Goal: Task Accomplishment & Management: Use online tool/utility

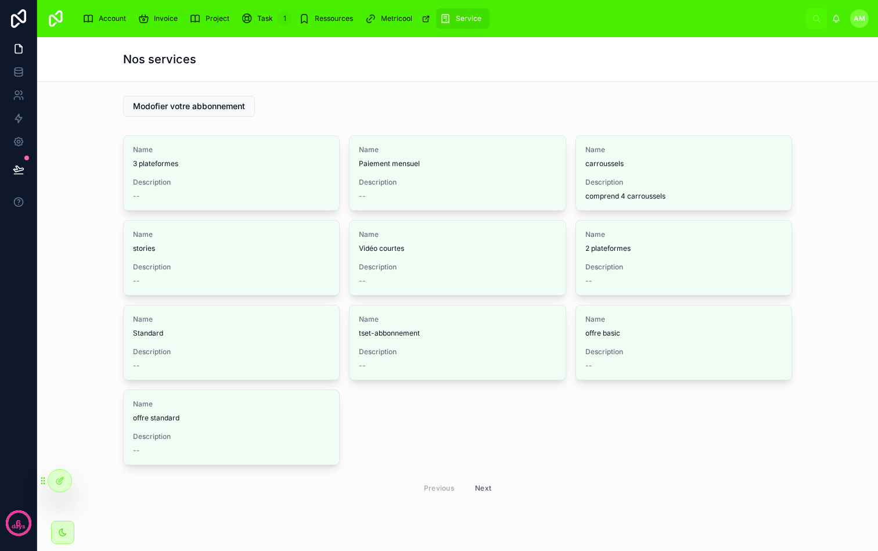
click at [379, 14] on div "Metricool" at bounding box center [399, 18] width 68 height 19
click at [291, 1] on div "Account Invoice Project Task 1 Ressources Metricool Service AM [PERSON_NAME]" at bounding box center [457, 18] width 841 height 37
click at [323, 22] on span "Ressources" at bounding box center [334, 18] width 38 height 9
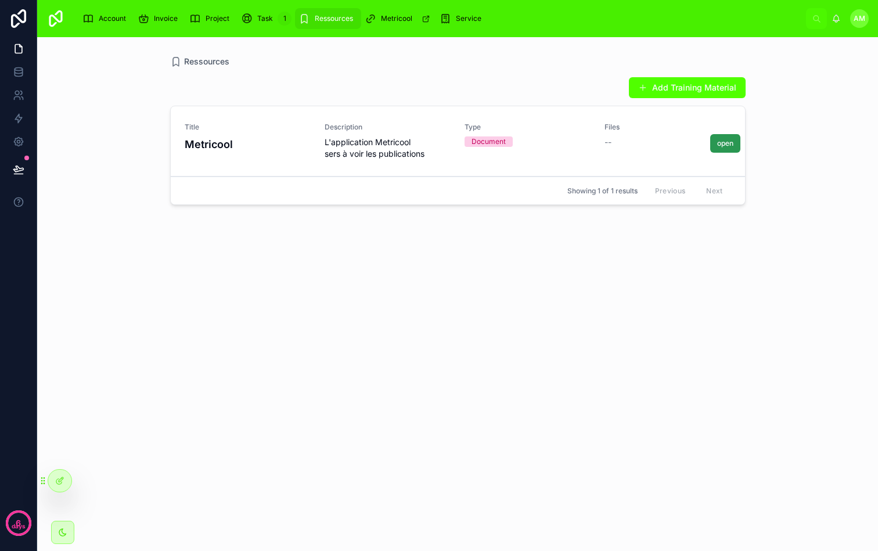
click at [717, 148] on button "open" at bounding box center [725, 143] width 30 height 19
click at [24, 60] on link at bounding box center [18, 71] width 37 height 23
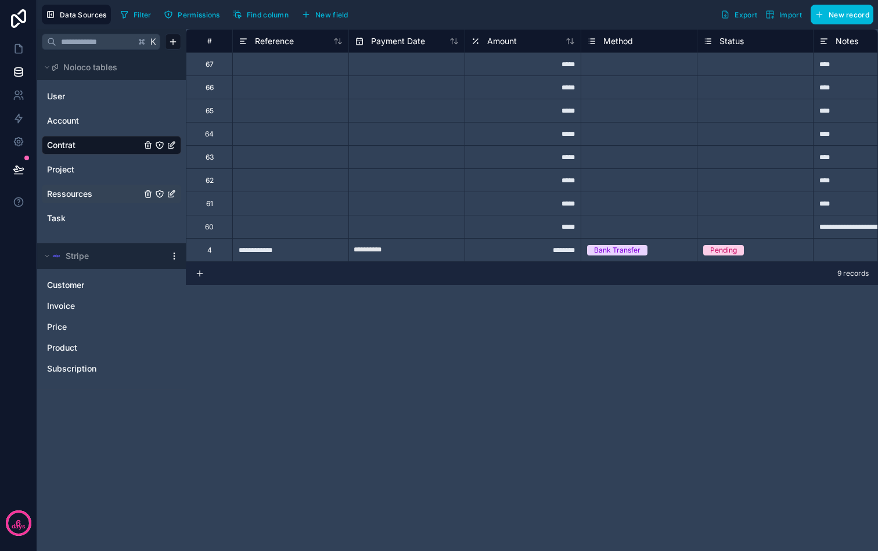
click at [96, 187] on div "Ressources" at bounding box center [111, 194] width 139 height 19
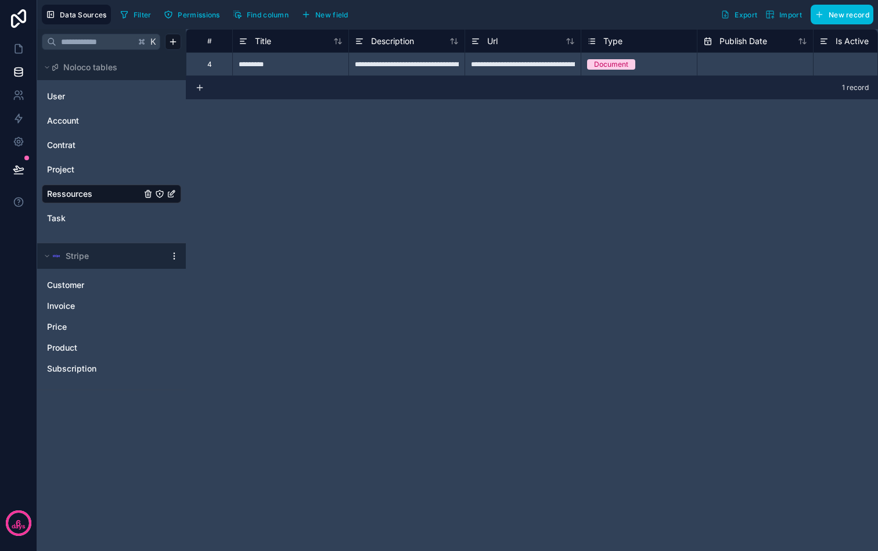
click at [315, 8] on button "New field" at bounding box center [324, 14] width 55 height 17
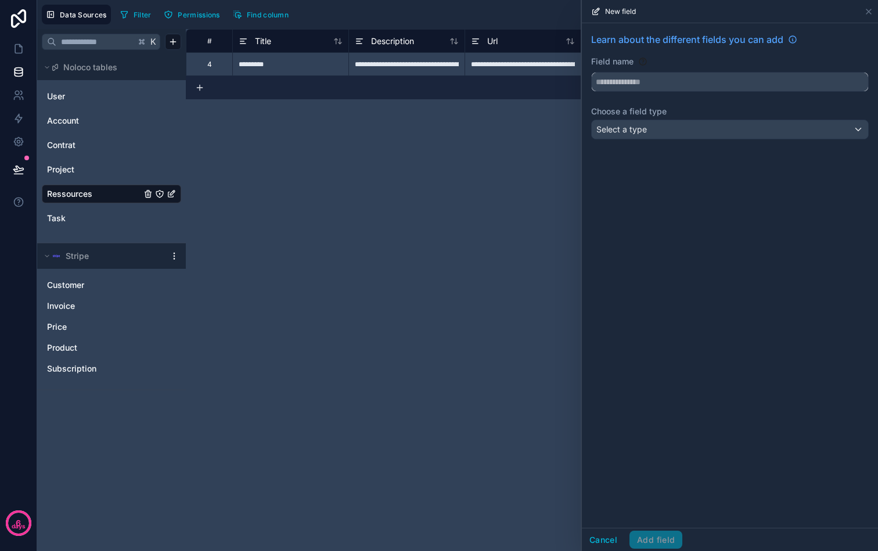
click at [656, 75] on input "text" at bounding box center [730, 82] width 277 height 19
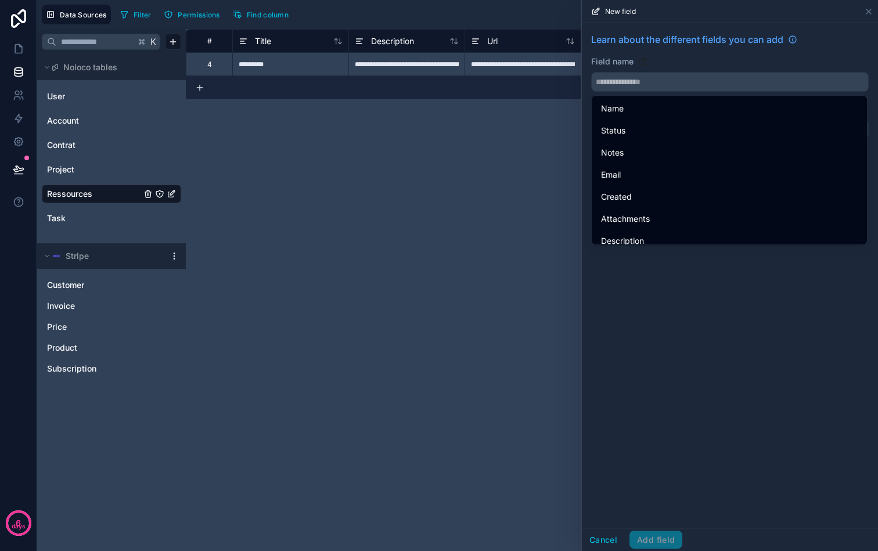
click at [604, 549] on div "Cancel Add field" at bounding box center [730, 539] width 296 height 23
click at [605, 545] on button "Cancel" at bounding box center [603, 540] width 43 height 19
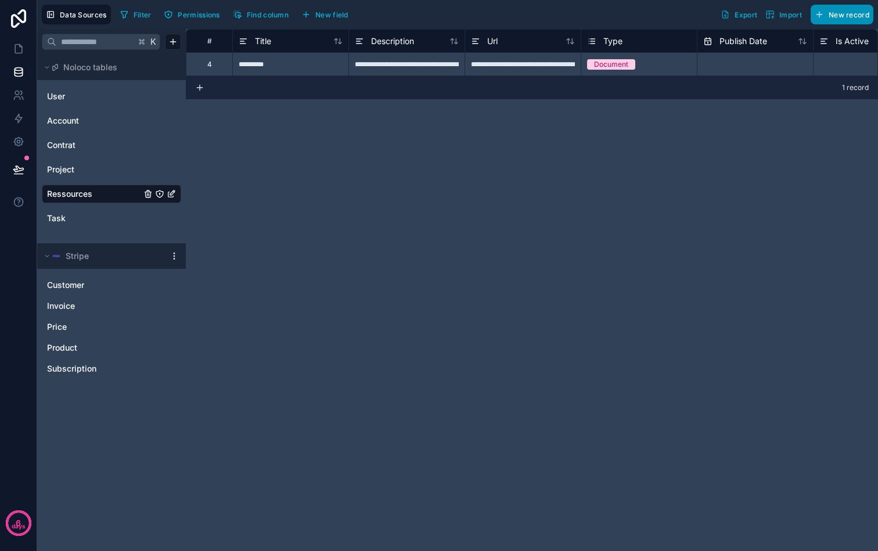
click at [844, 20] on button "New record" at bounding box center [842, 15] width 63 height 20
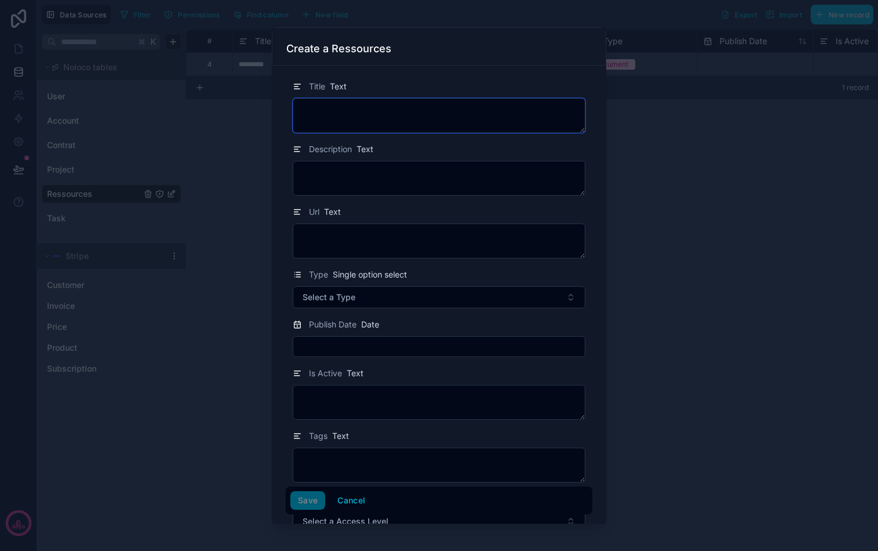
click at [449, 122] on textarea at bounding box center [439, 115] width 293 height 35
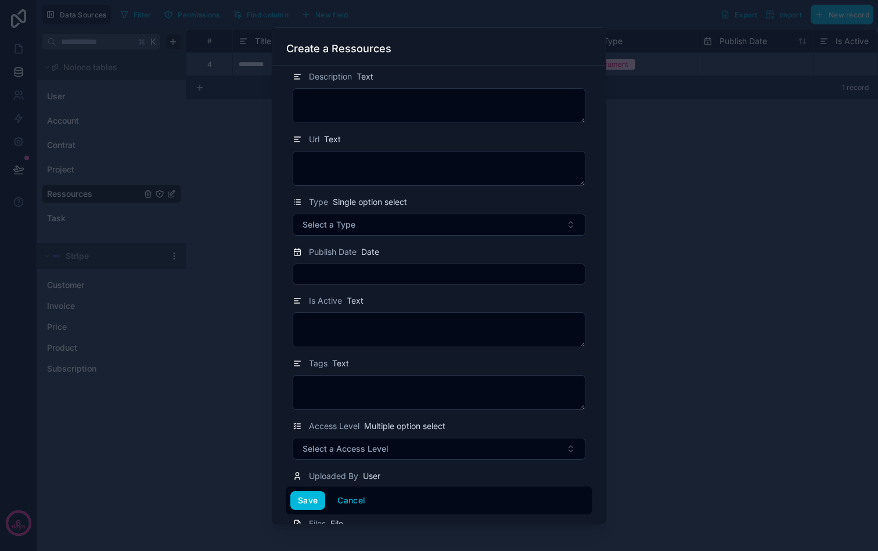
scroll to position [74, 0]
type textarea "*********"
click at [408, 156] on textarea at bounding box center [439, 166] width 293 height 35
click at [372, 161] on textarea at bounding box center [439, 166] width 293 height 35
paste textarea "**********"
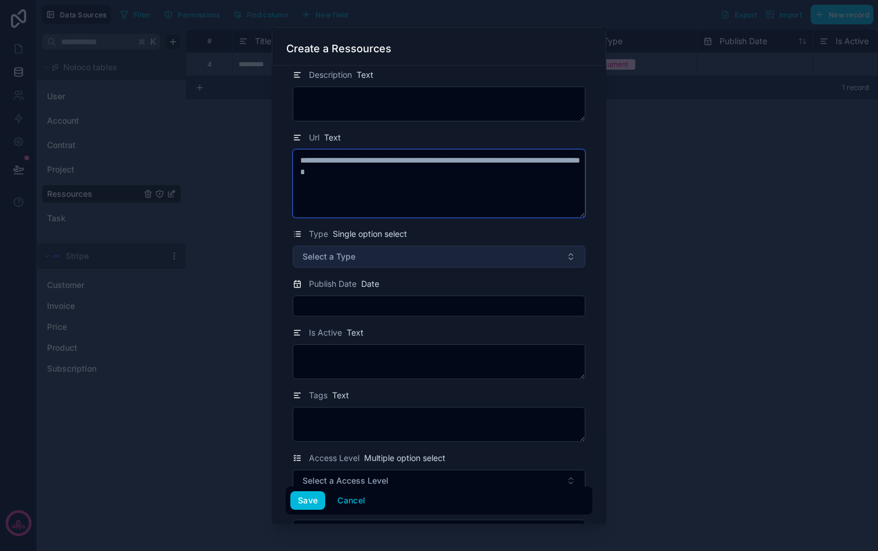
type textarea "**********"
click at [416, 259] on button "Select a Type" at bounding box center [439, 257] width 293 height 22
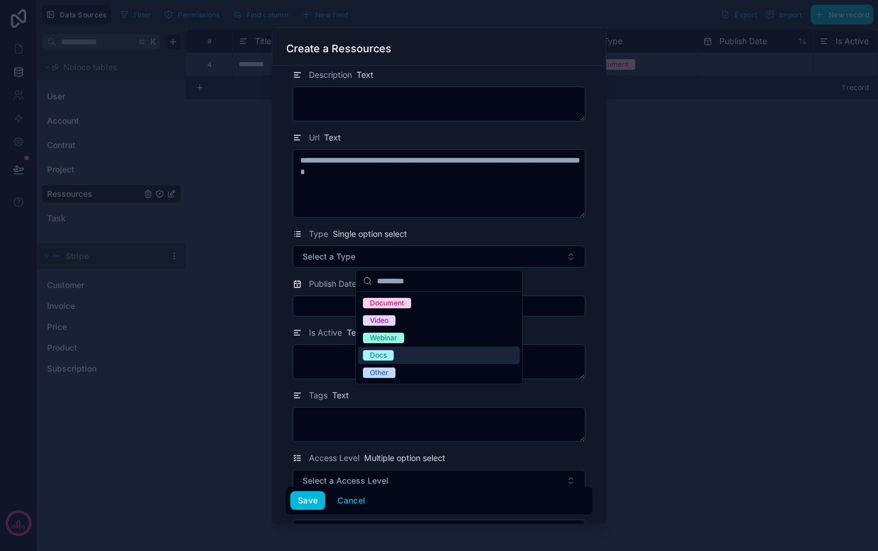
click at [314, 330] on span "Is Active" at bounding box center [325, 333] width 33 height 12
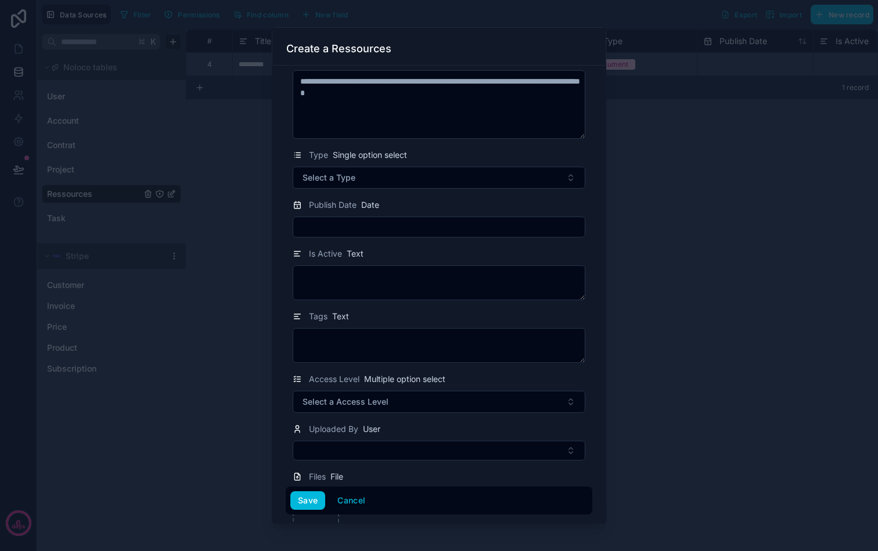
scroll to position [169, 0]
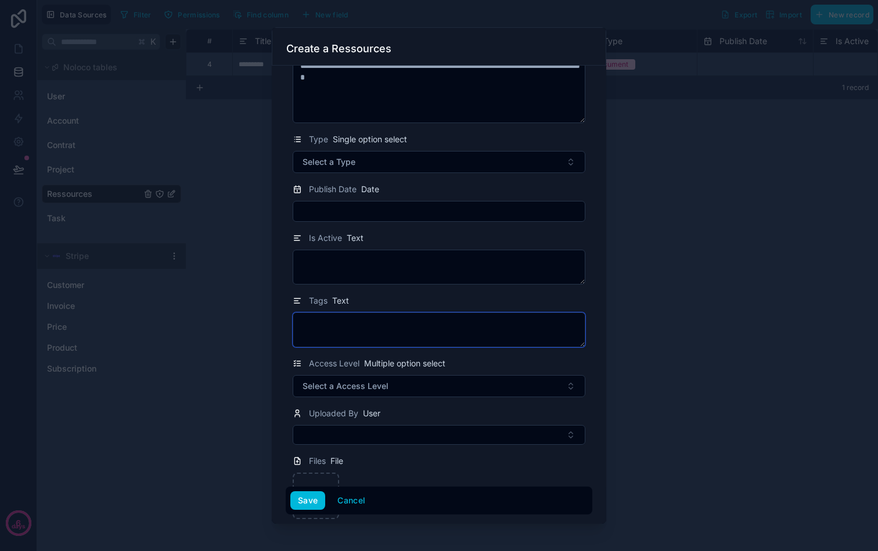
click at [414, 331] on textarea at bounding box center [439, 330] width 293 height 35
click at [407, 294] on div "Tags Text" at bounding box center [439, 301] width 293 height 14
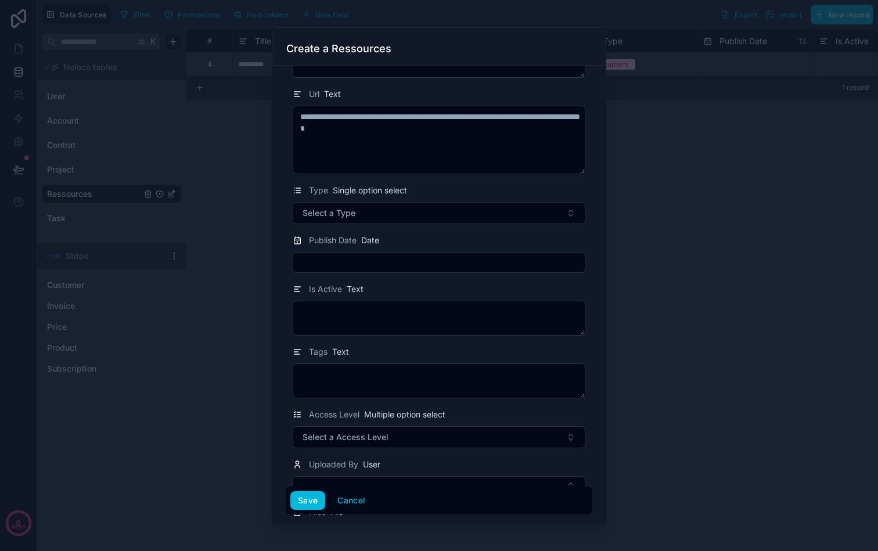
scroll to position [119, 0]
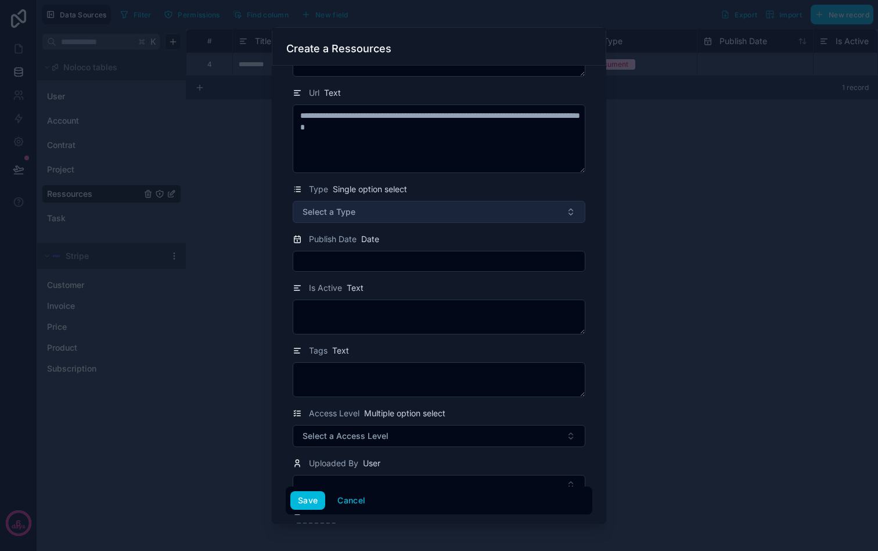
click at [412, 212] on button "Select a Type" at bounding box center [439, 212] width 293 height 22
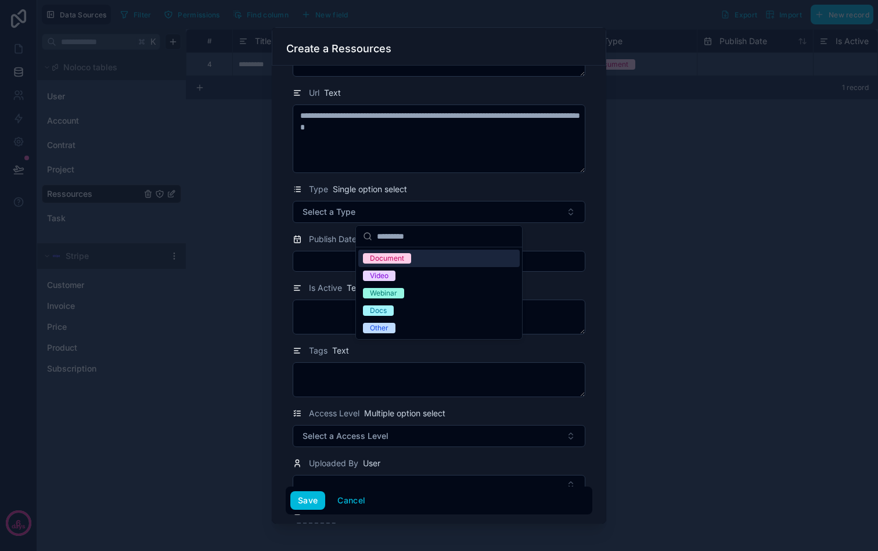
click at [393, 261] on div "Document" at bounding box center [387, 258] width 34 height 10
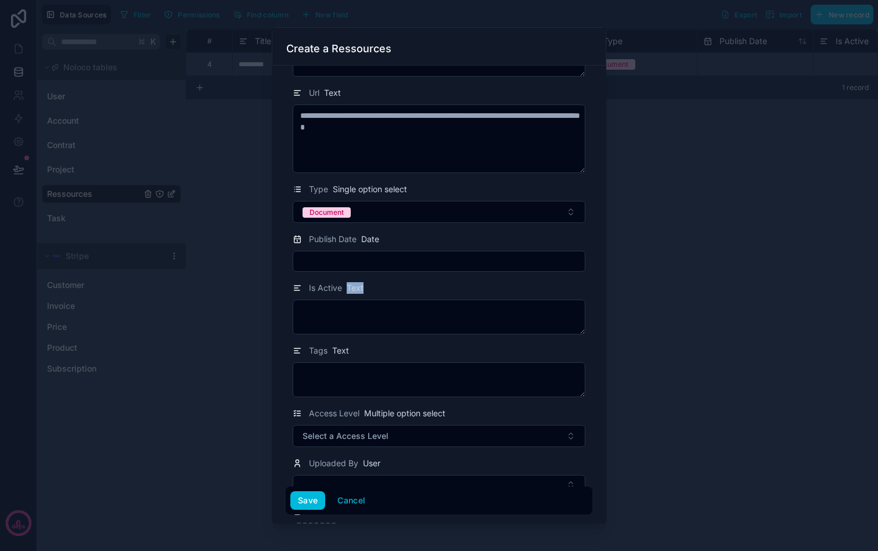
click at [393, 282] on div "Is Active Text" at bounding box center [439, 288] width 293 height 14
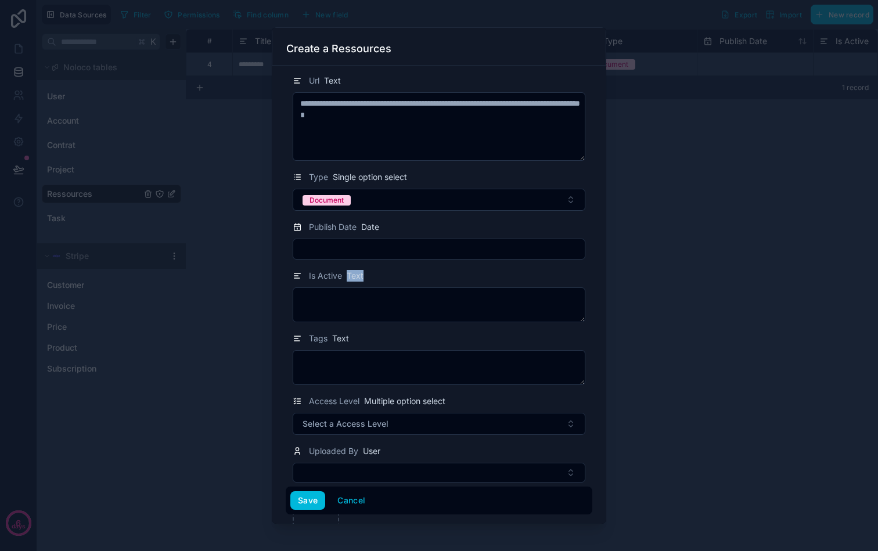
scroll to position [134, 0]
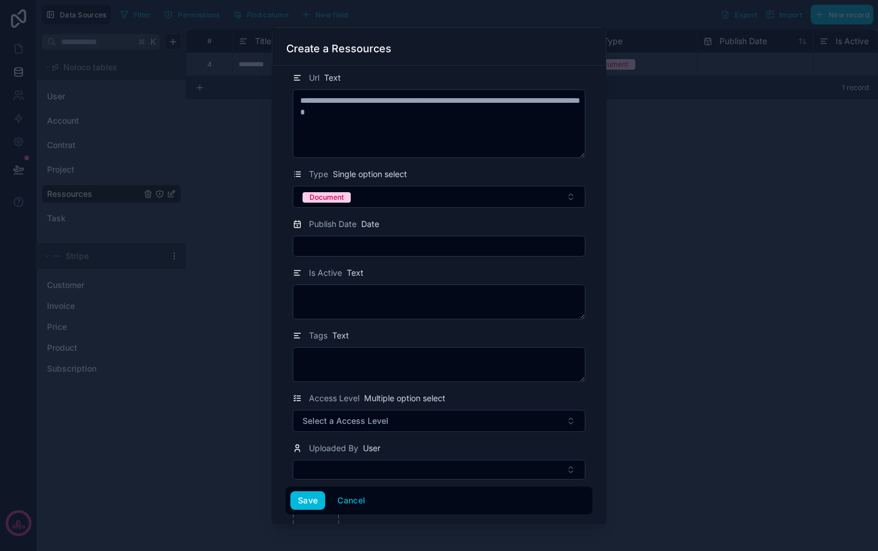
click at [393, 265] on form "**********" at bounding box center [439, 301] width 307 height 730
click at [398, 250] on input "text" at bounding box center [439, 246] width 292 height 16
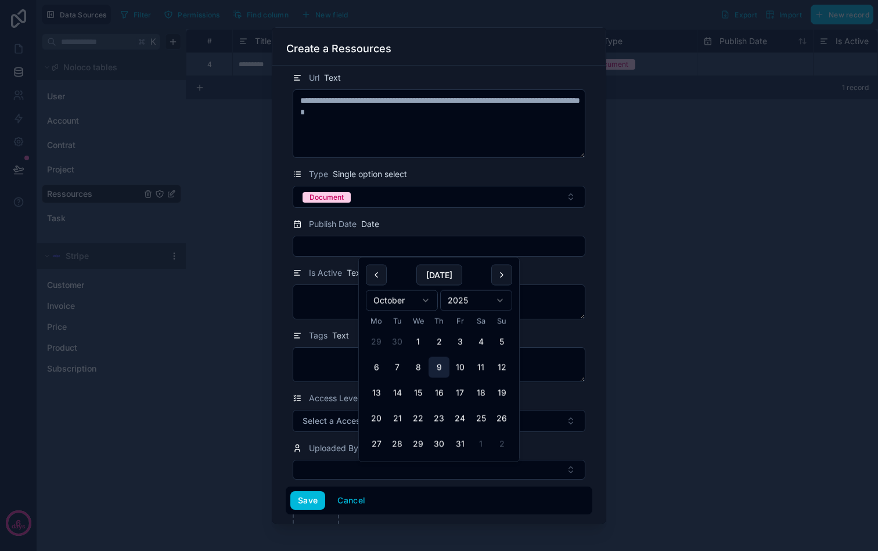
click at [441, 363] on button "9" at bounding box center [439, 367] width 21 height 21
type input "**********"
click at [334, 271] on span "Is Active" at bounding box center [325, 273] width 33 height 12
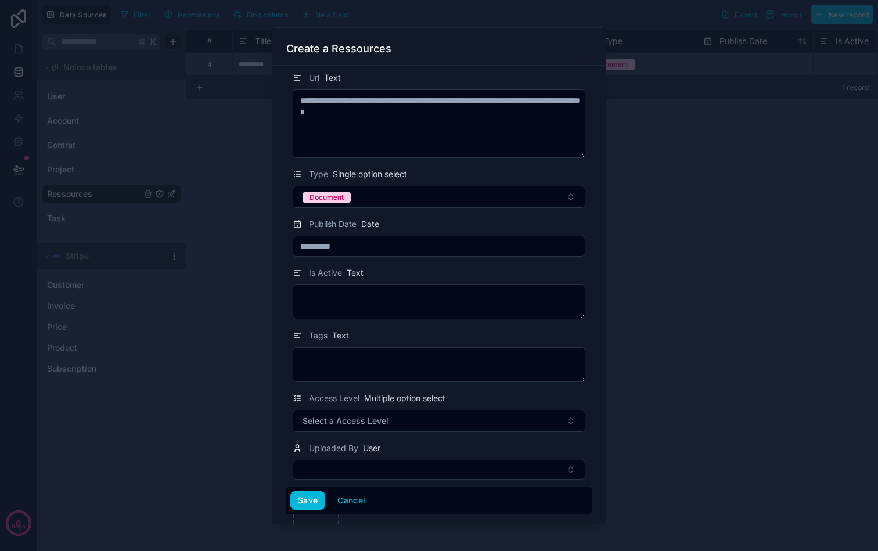
click at [404, 270] on div "Is Active Text" at bounding box center [439, 273] width 293 height 14
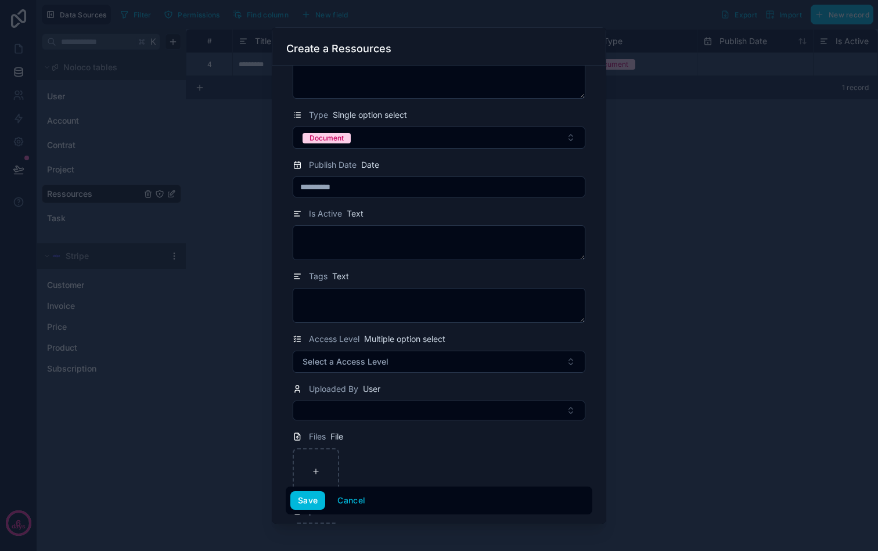
scroll to position [241, 0]
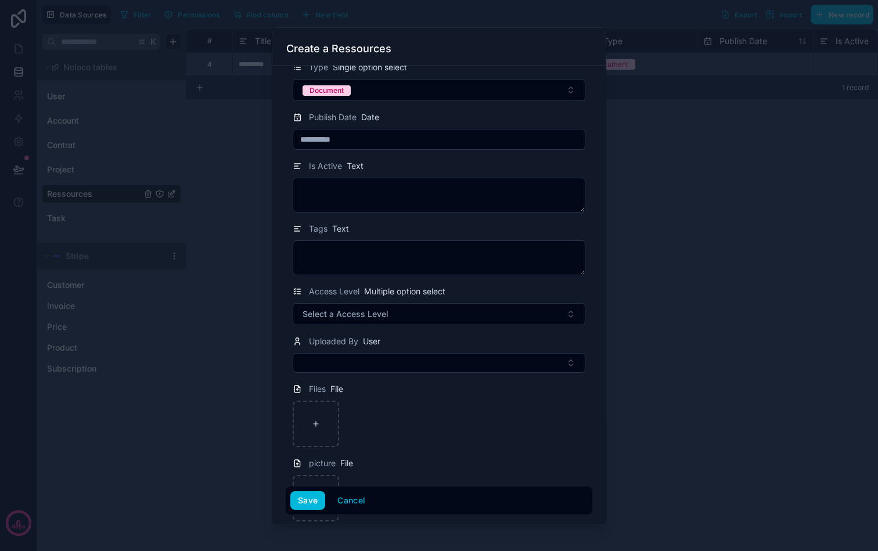
click at [408, 231] on div "Tags Text" at bounding box center [439, 229] width 293 height 14
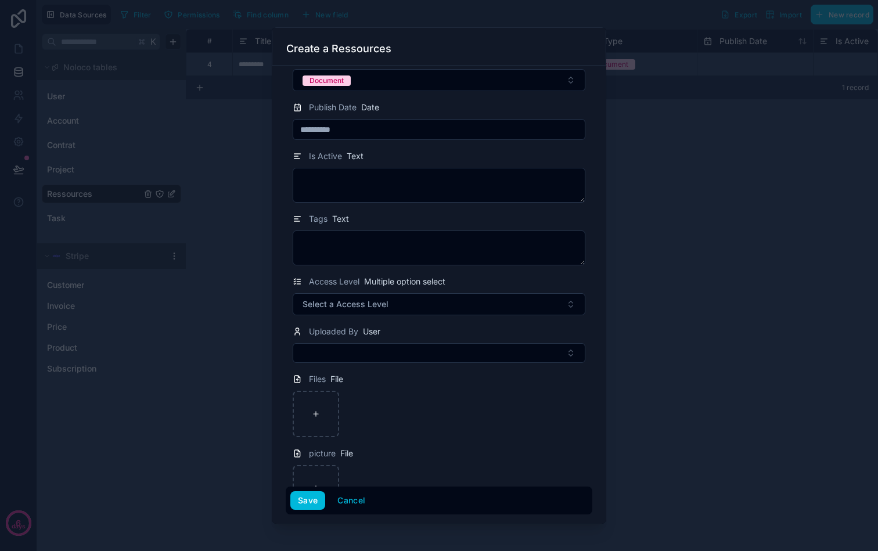
scroll to position [254, 0]
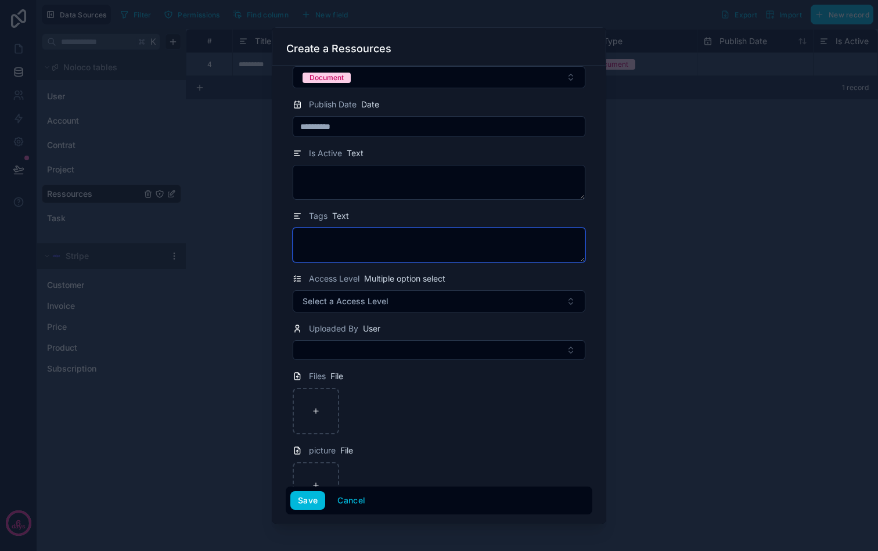
click at [420, 236] on textarea at bounding box center [439, 245] width 293 height 35
click at [415, 211] on div "Tags Text" at bounding box center [439, 216] width 293 height 14
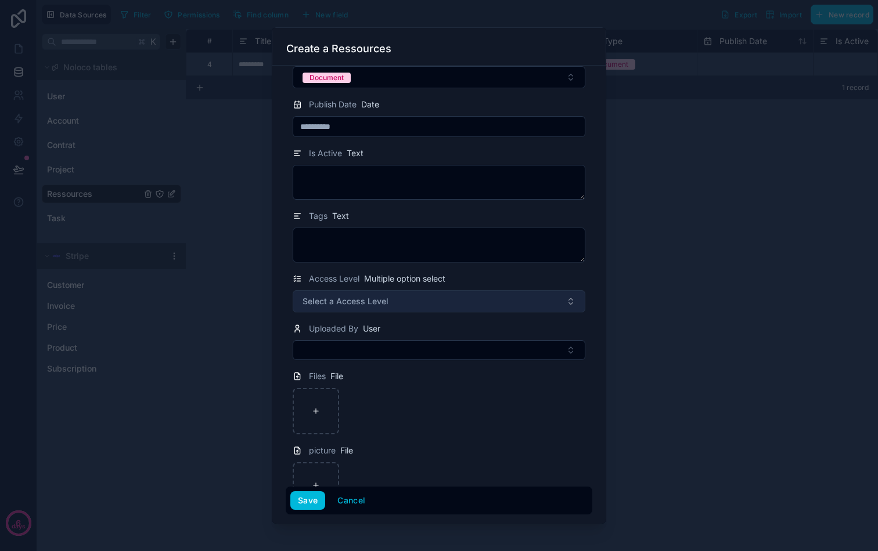
click at [406, 307] on button "Select a Access Level" at bounding box center [439, 301] width 293 height 22
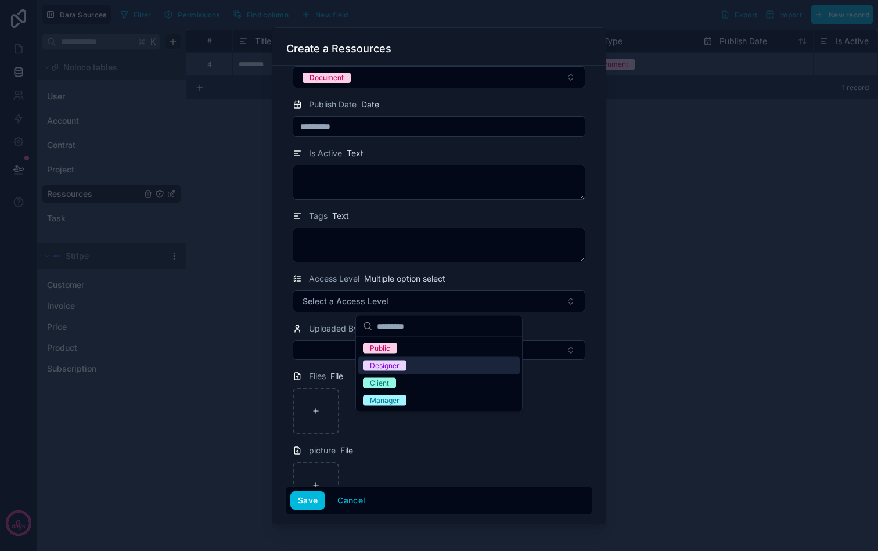
click at [393, 367] on div "Designer" at bounding box center [385, 366] width 30 height 10
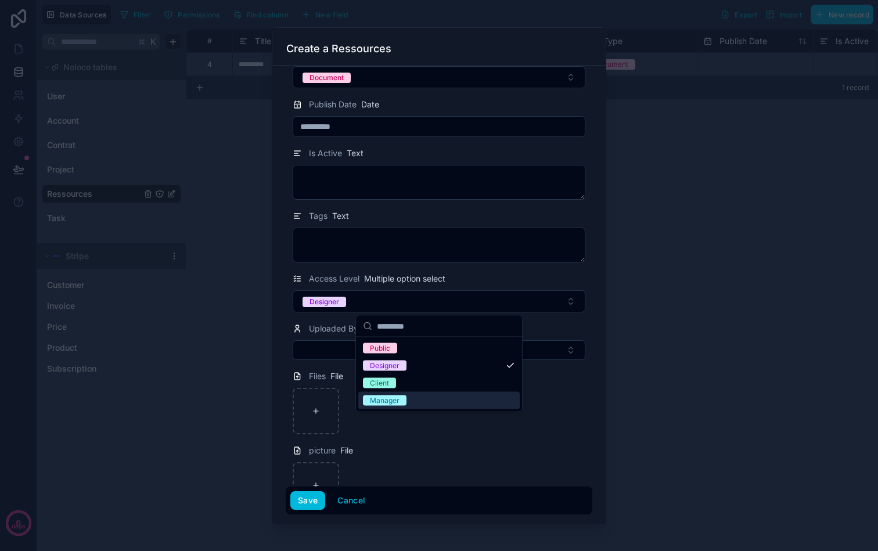
click at [389, 400] on div "Manager" at bounding box center [385, 401] width 30 height 10
click at [394, 419] on div at bounding box center [439, 411] width 293 height 46
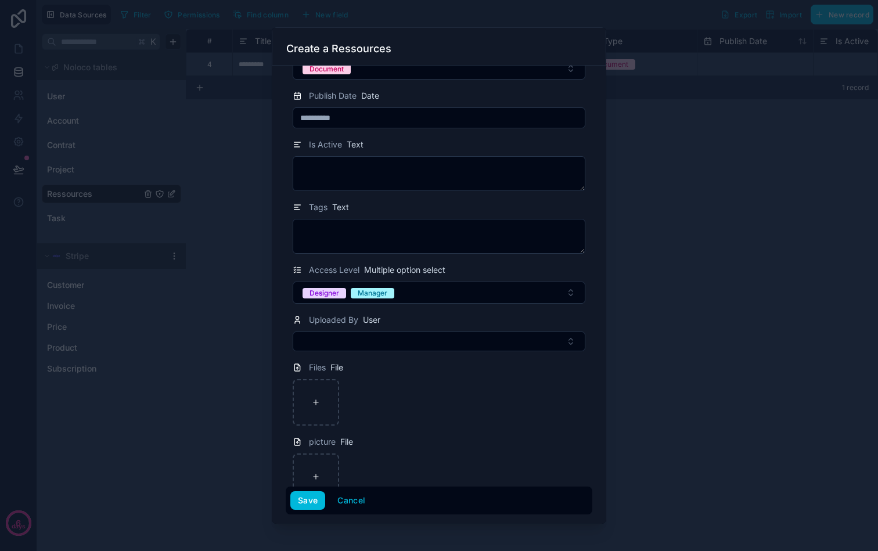
scroll to position [285, 0]
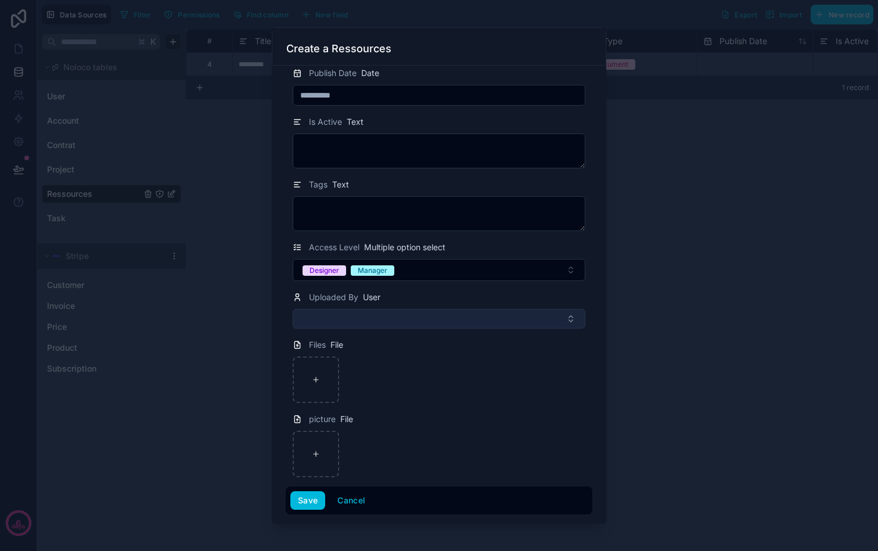
click at [403, 320] on button "Select Button" at bounding box center [439, 319] width 293 height 20
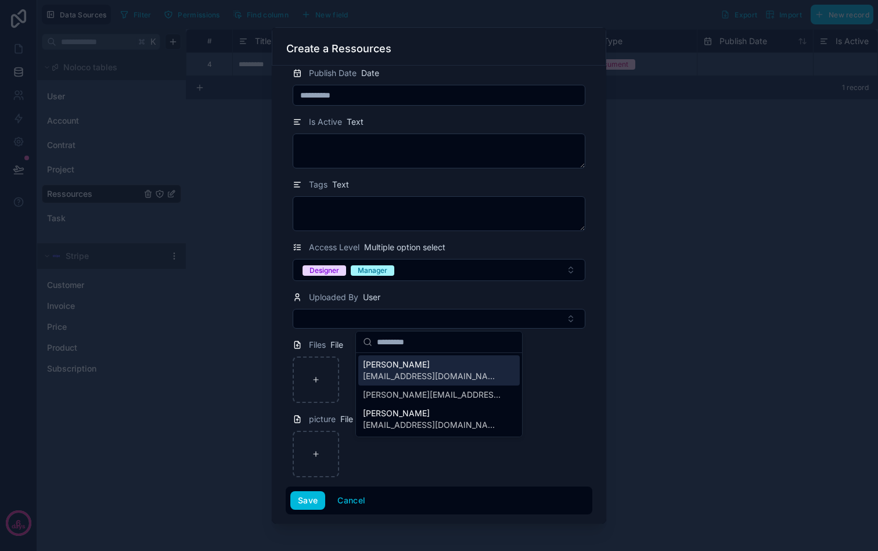
click at [428, 288] on form "**********" at bounding box center [439, 150] width 307 height 730
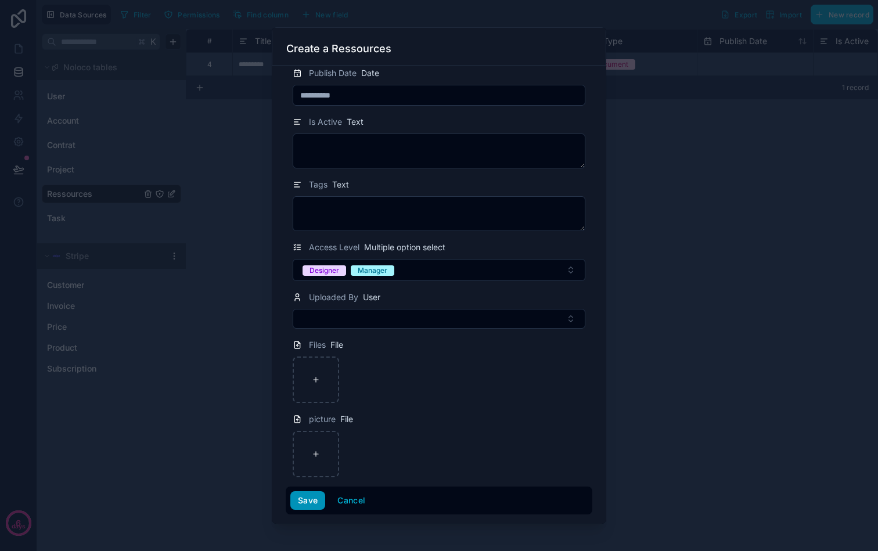
click at [308, 503] on button "Save" at bounding box center [307, 500] width 35 height 19
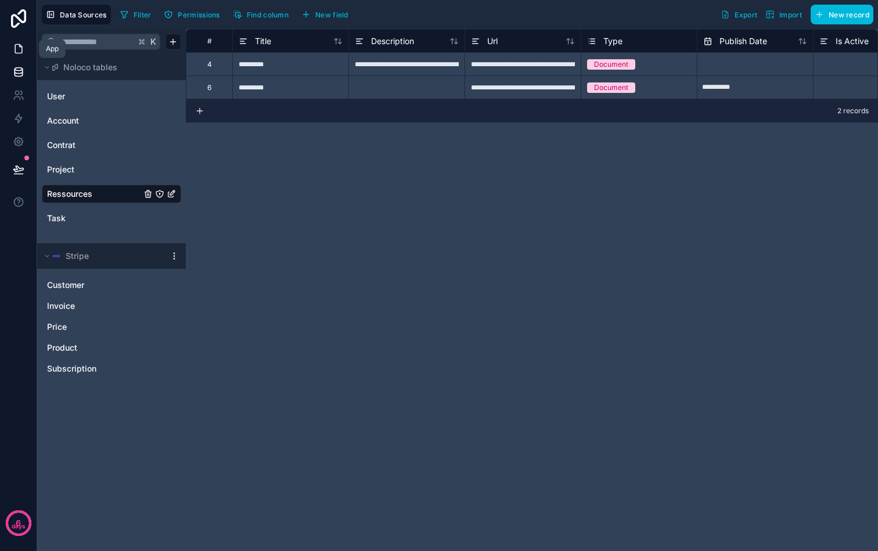
click at [17, 46] on icon at bounding box center [19, 49] width 12 height 12
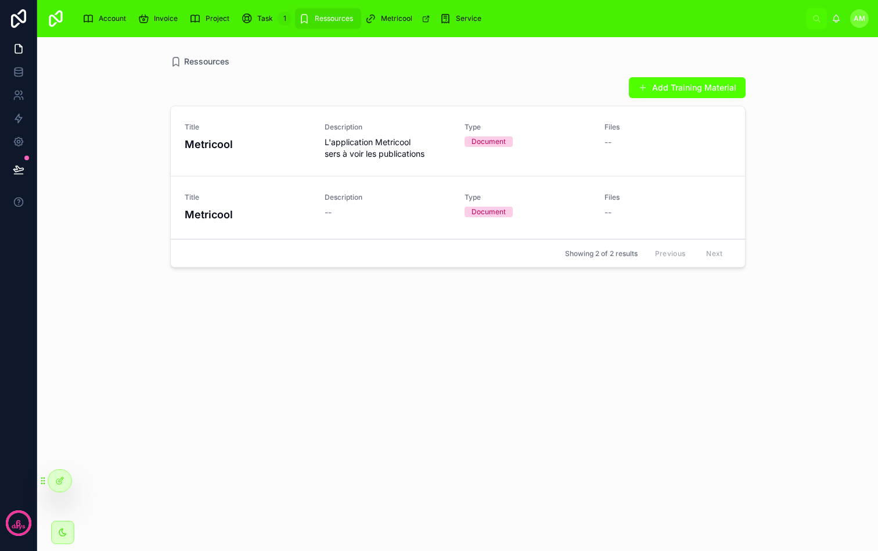
click at [546, 58] on div "Ressources" at bounding box center [458, 62] width 576 height 12
click at [325, 51] on div "Ressources Add Training Material Title Metricool Description L'application Metr…" at bounding box center [458, 287] width 594 height 500
click at [15, 82] on link at bounding box center [18, 71] width 37 height 23
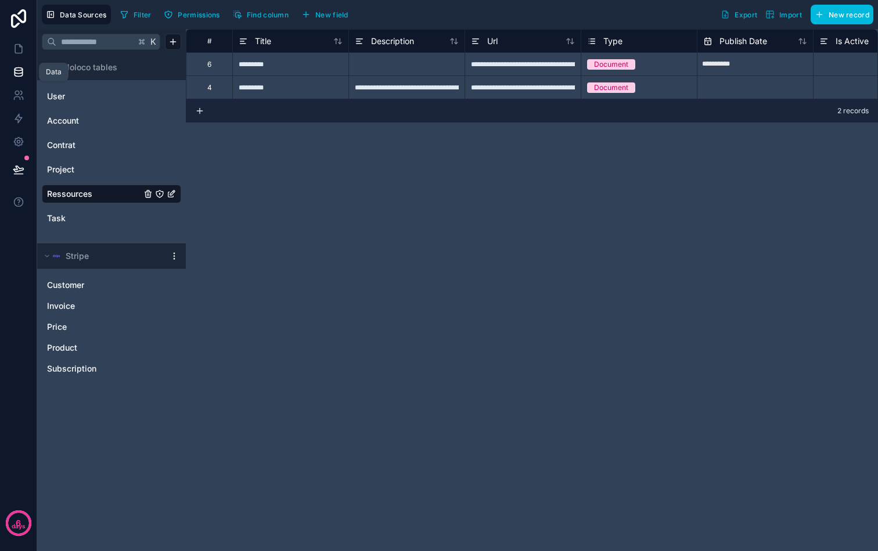
click at [19, 77] on icon at bounding box center [19, 74] width 8 height 5
click at [19, 59] on link at bounding box center [18, 48] width 37 height 23
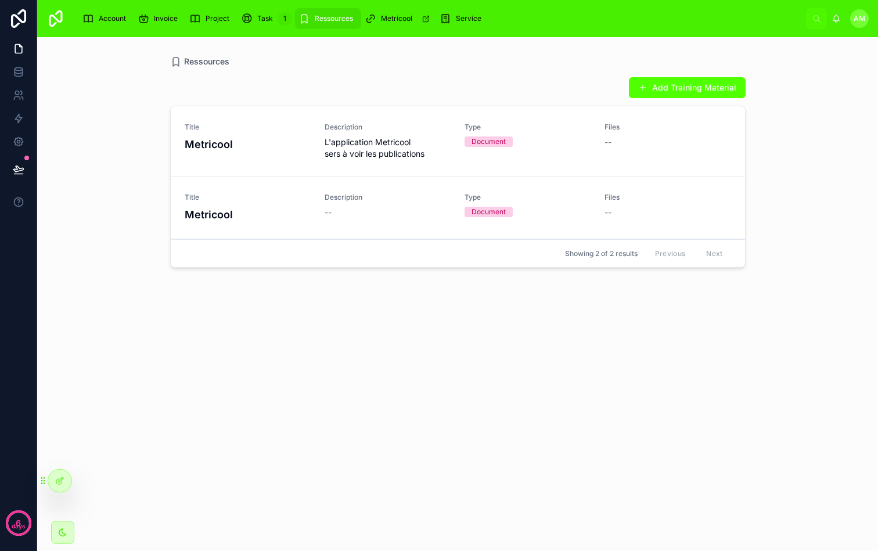
click at [120, 24] on div "Account" at bounding box center [106, 18] width 48 height 19
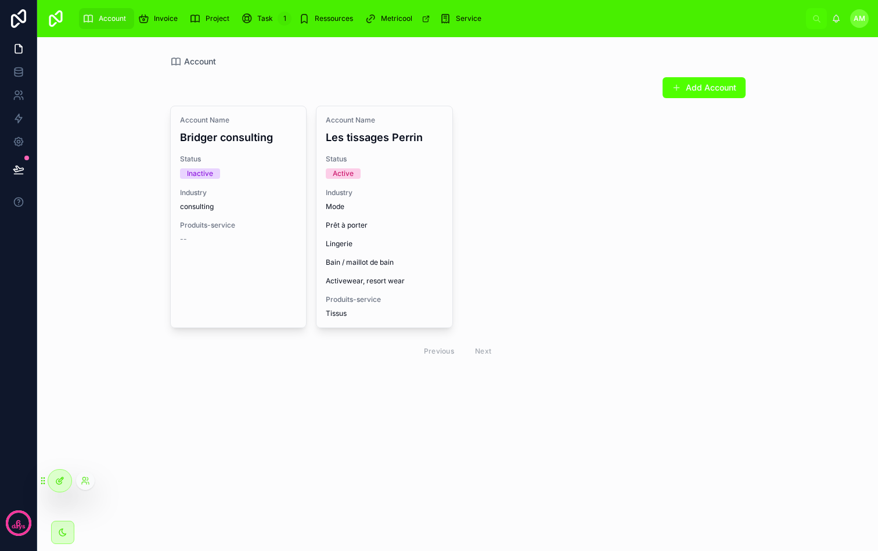
click at [64, 484] on div at bounding box center [59, 481] width 23 height 22
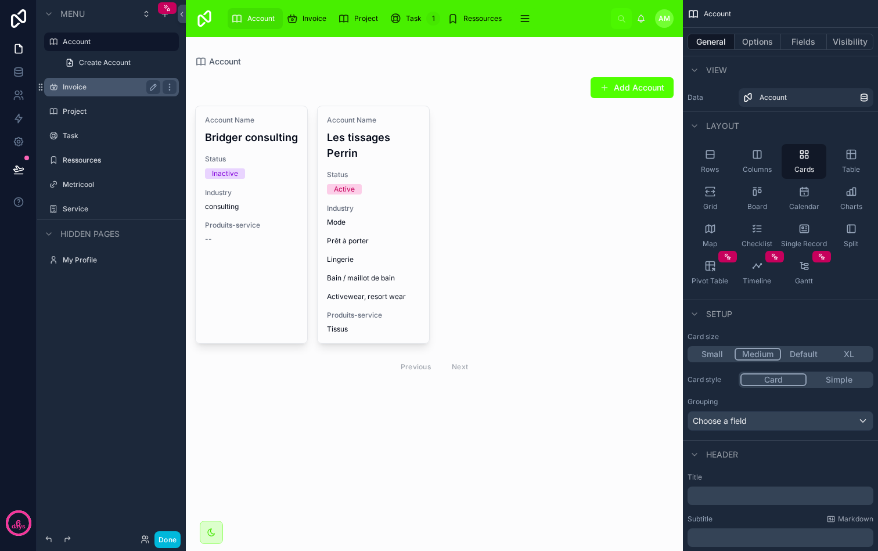
click at [117, 88] on label "Invoice" at bounding box center [109, 86] width 93 height 9
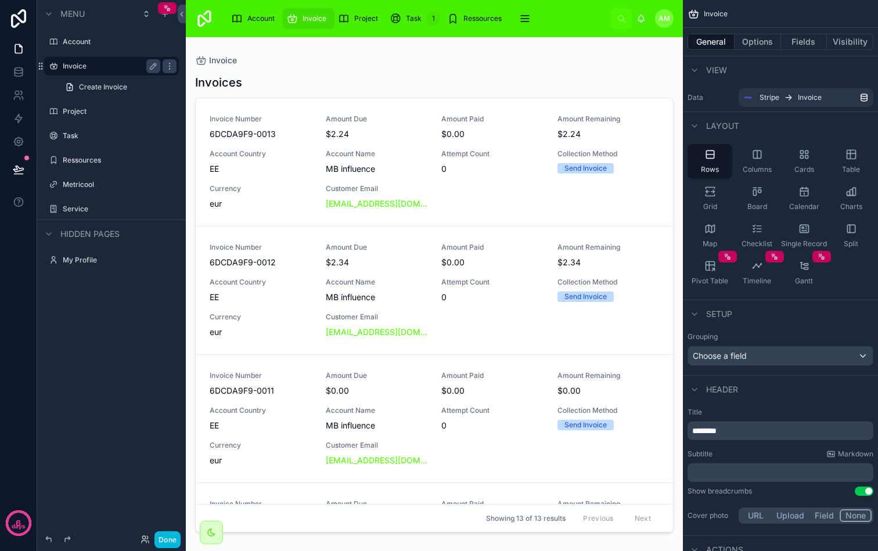
click at [92, 66] on label "Invoice" at bounding box center [109, 66] width 93 height 9
click at [838, 46] on button "Visibility" at bounding box center [850, 42] width 46 height 16
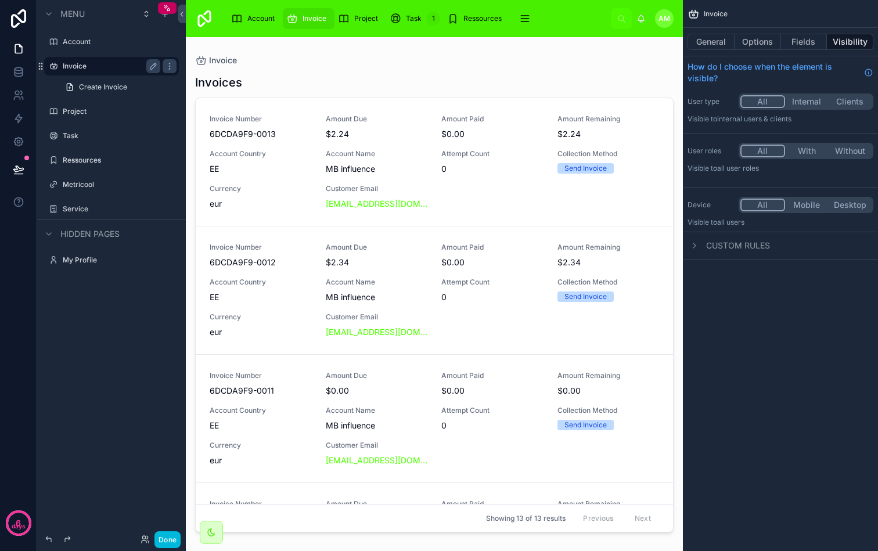
click at [852, 150] on button "Without" at bounding box center [850, 151] width 44 height 13
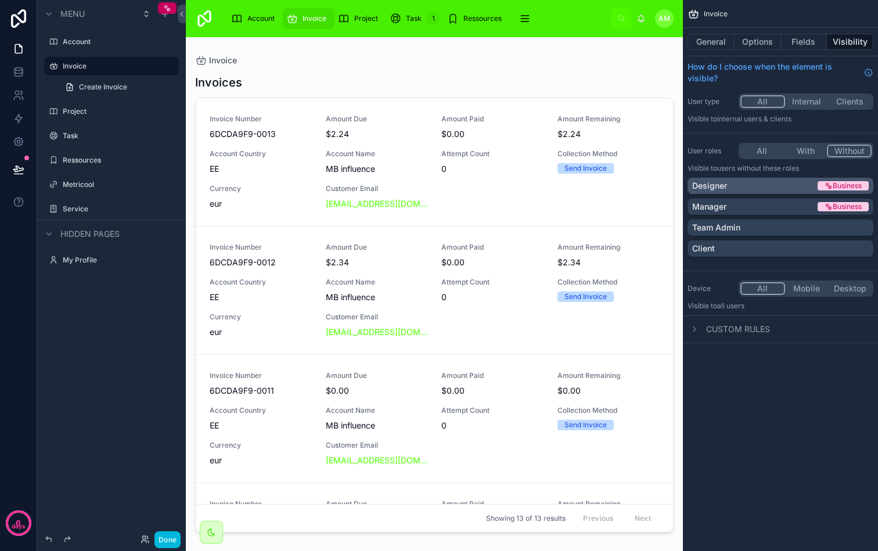
click at [770, 184] on div "Designer" at bounding box center [753, 186] width 123 height 12
click at [161, 536] on button "Done" at bounding box center [168, 540] width 26 height 17
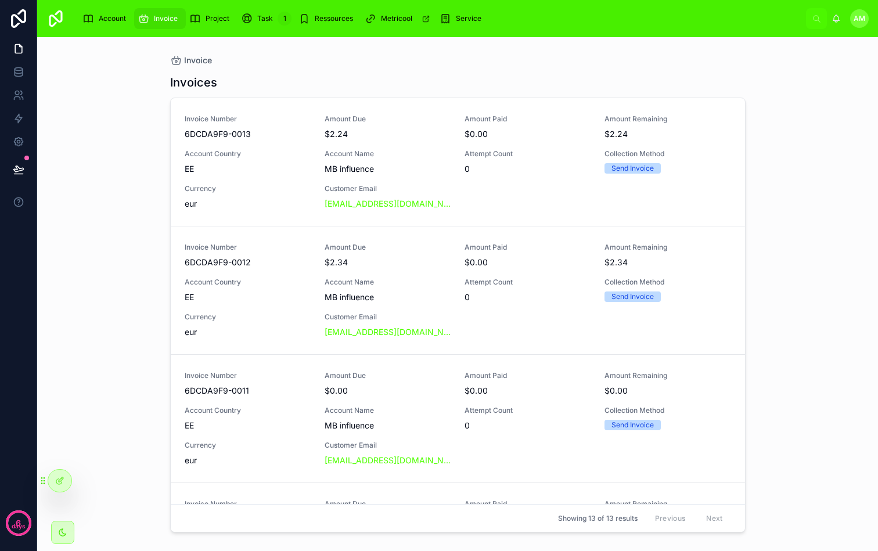
drag, startPoint x: 450, startPoint y: 82, endPoint x: 581, endPoint y: 55, distance: 133.5
click at [451, 82] on div "Invoices" at bounding box center [458, 82] width 576 height 16
drag, startPoint x: 598, startPoint y: 54, endPoint x: 627, endPoint y: 52, distance: 29.1
click at [627, 51] on div "Invoice Invoices Invoice Number 6DCDA9F9-0013 Amount Due $2.24 Amount Paid $0.0…" at bounding box center [458, 287] width 594 height 500
click at [628, 52] on div "Invoice Invoices Invoice Number 6DCDA9F9-0013 Amount Due $2.24 Amount Paid $0.0…" at bounding box center [458, 287] width 594 height 500
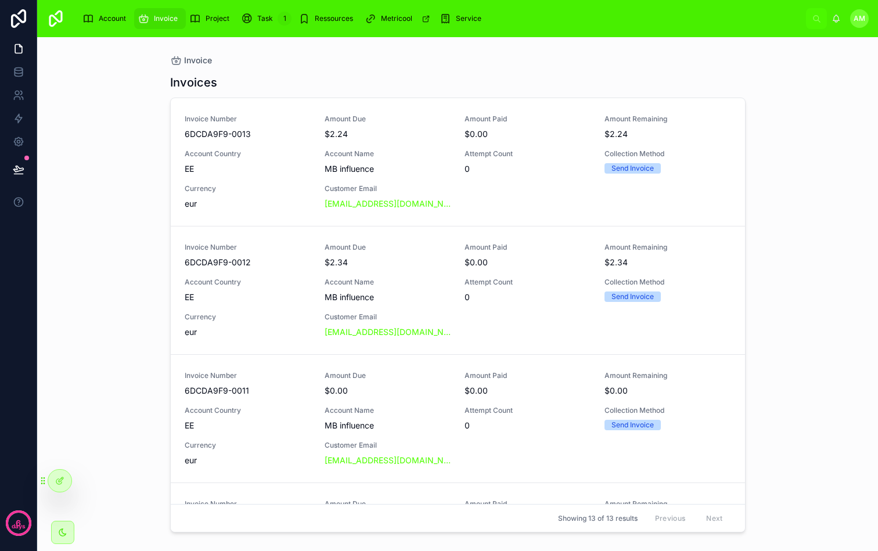
click at [602, 74] on div "Invoices" at bounding box center [458, 82] width 576 height 16
click at [70, 196] on div "Invoice Invoices Invoice Number 6DCDA9F9-0013 Amount Due $2.24 Amount Paid $0.0…" at bounding box center [457, 294] width 841 height 514
click at [17, 112] on link at bounding box center [18, 118] width 37 height 23
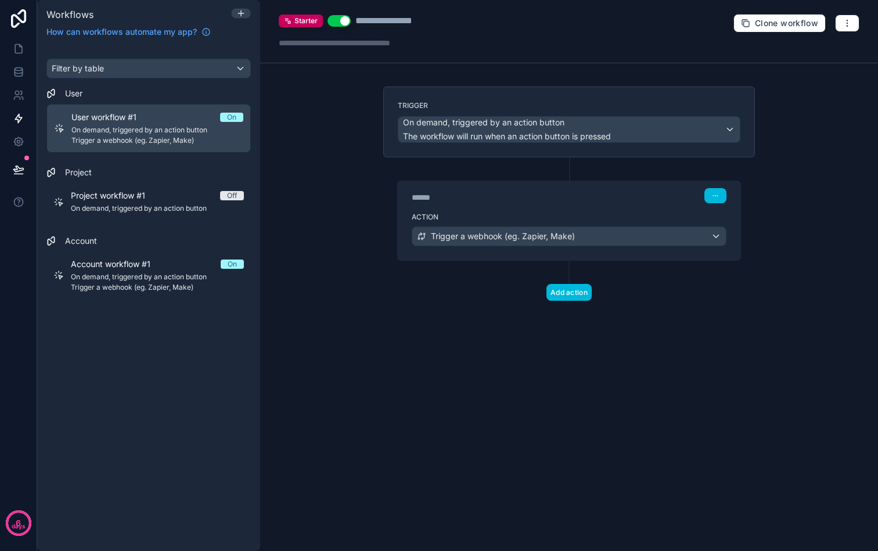
click at [802, 189] on div "**********" at bounding box center [569, 275] width 618 height 551
click at [728, 129] on div "On demand, triggered by an action button The workflow will run when an action b…" at bounding box center [570, 130] width 342 height 26
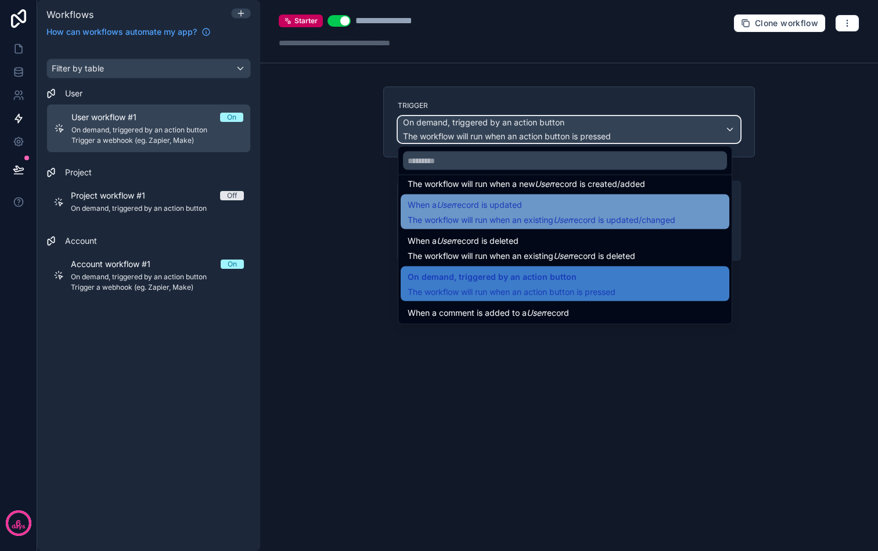
scroll to position [42, 0]
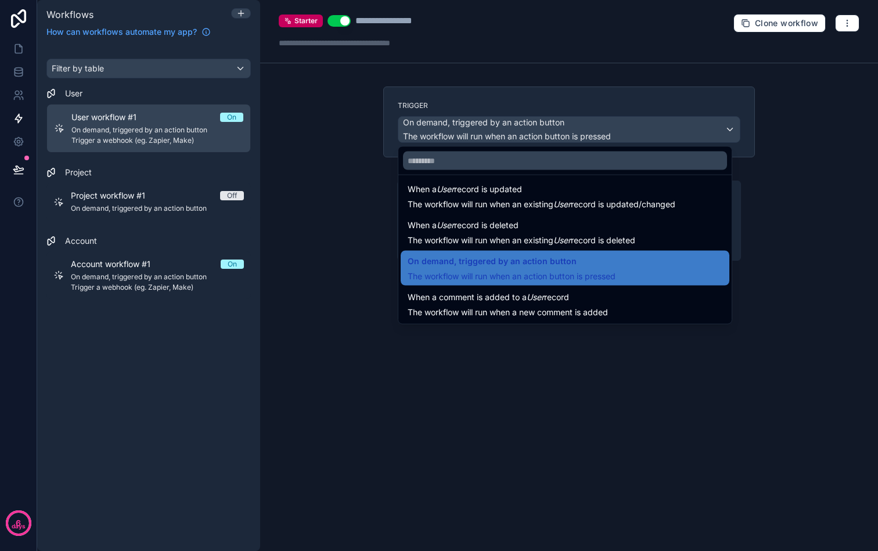
click at [550, 366] on div at bounding box center [439, 275] width 878 height 551
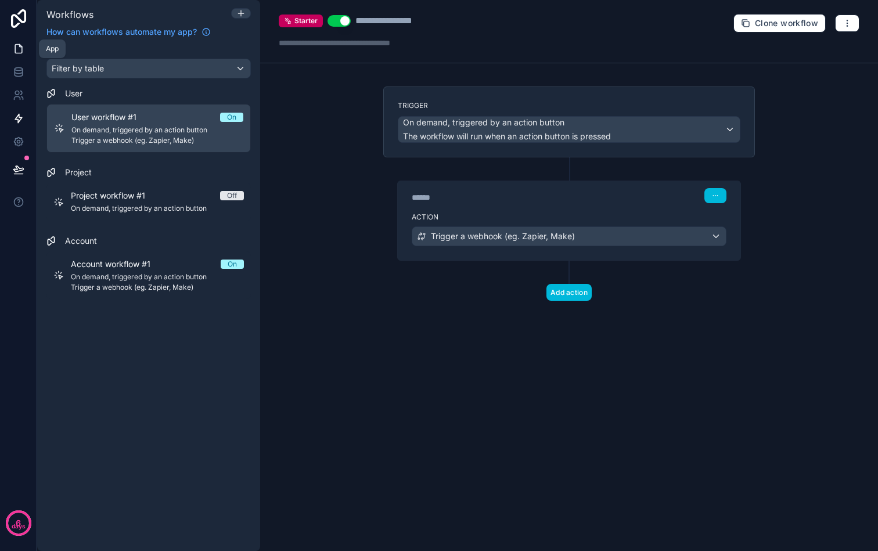
click at [24, 52] on link at bounding box center [18, 48] width 37 height 23
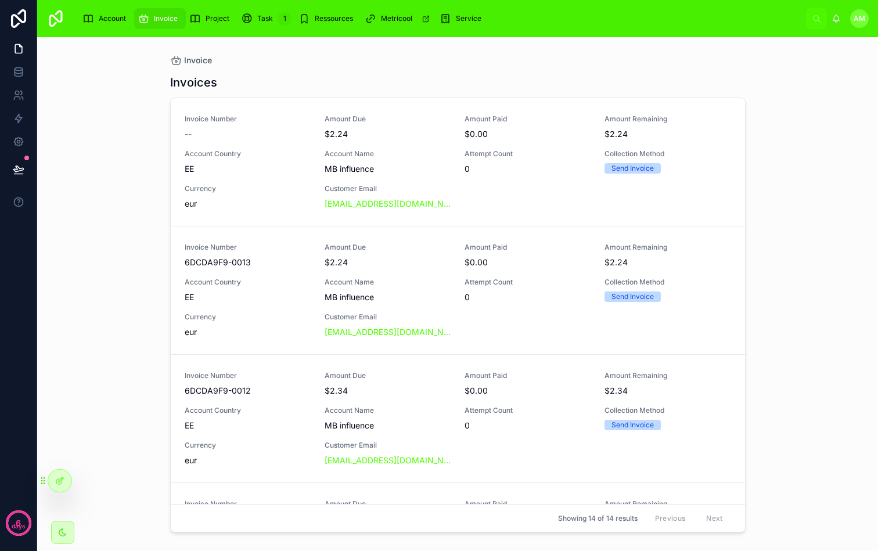
click at [116, 26] on div "Account" at bounding box center [106, 18] width 48 height 19
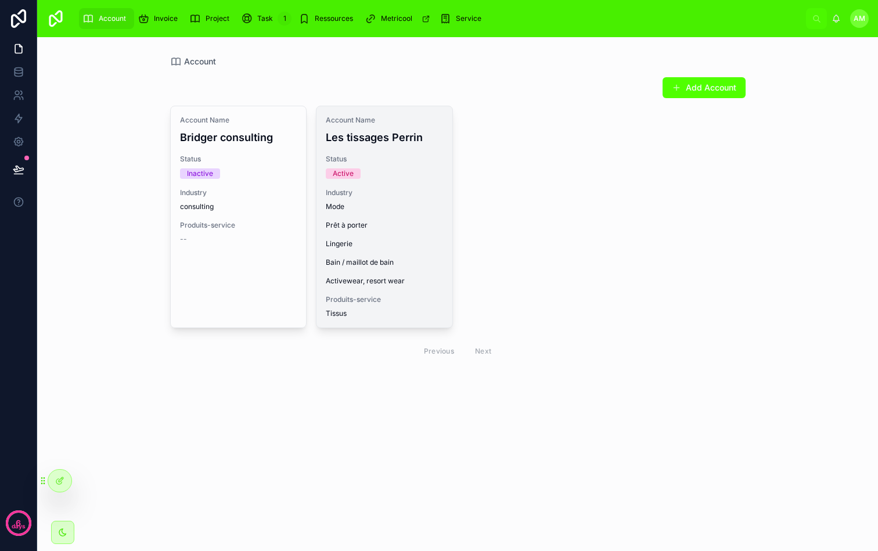
click at [392, 152] on div "Account Name Les tissages Perrin Status Active Industry Mode Prêt à porter Ling…" at bounding box center [385, 216] width 136 height 221
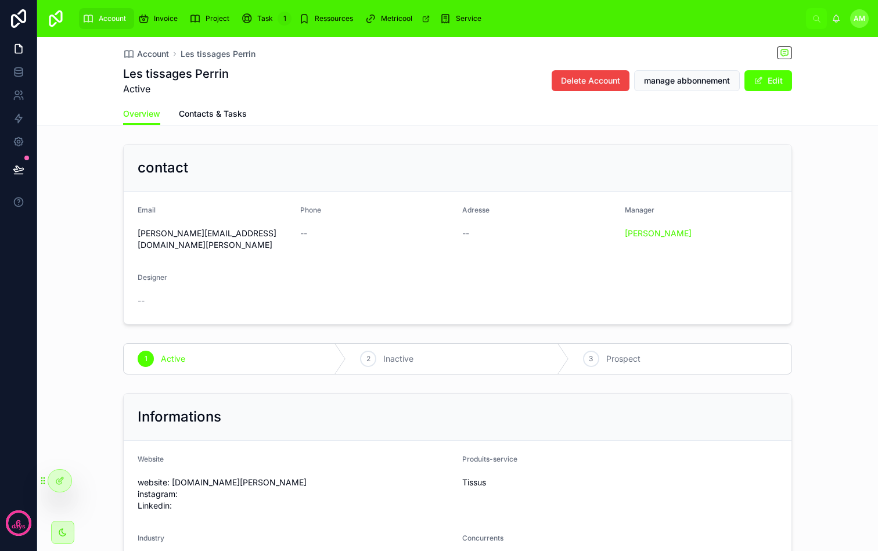
click at [214, 10] on div "Project" at bounding box center [211, 18] width 45 height 19
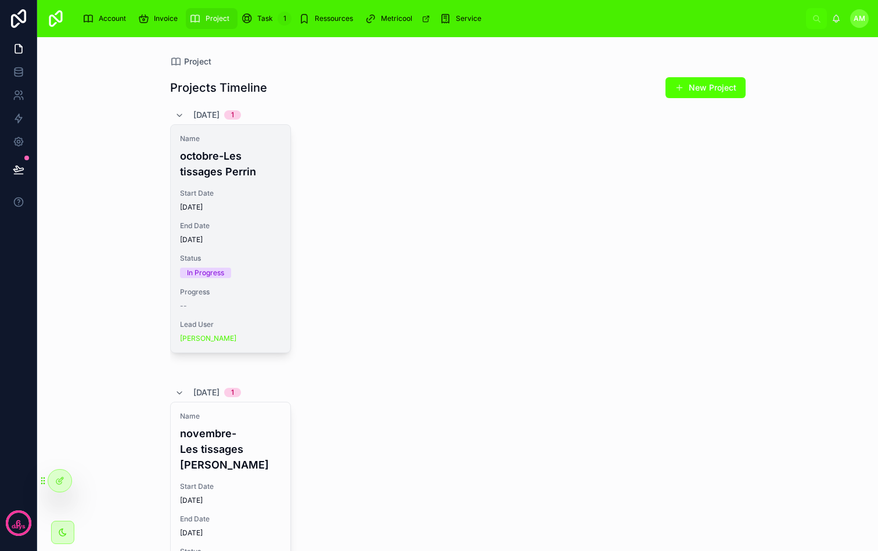
click at [271, 196] on span "Start Date" at bounding box center [230, 193] width 101 height 9
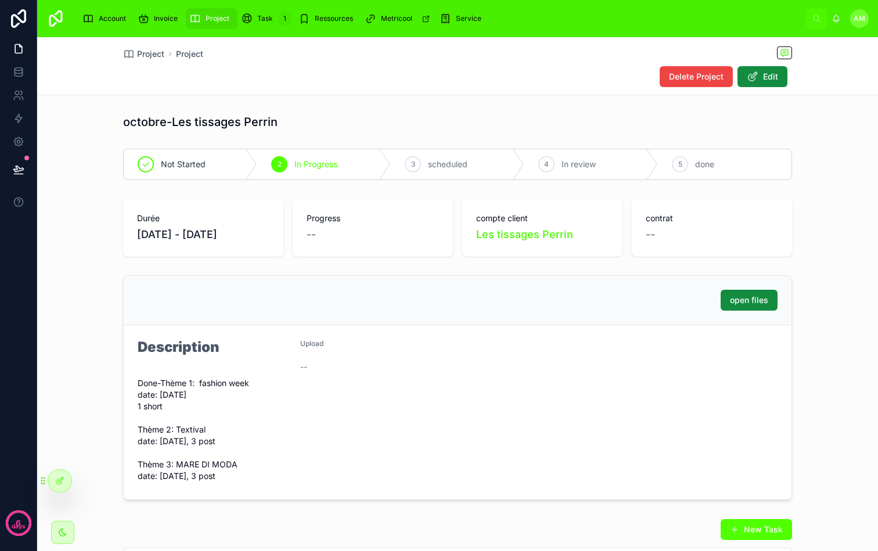
click at [265, 17] on span "Task" at bounding box center [265, 18] width 16 height 9
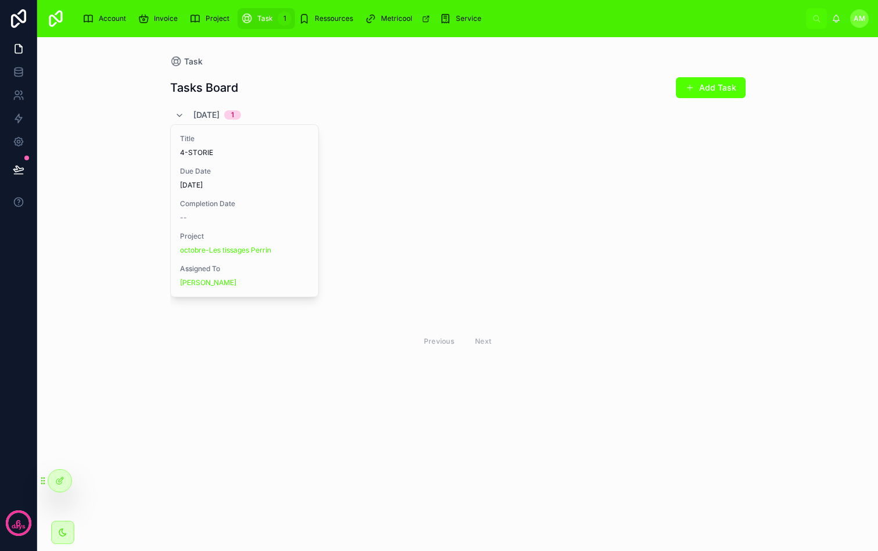
click at [167, 24] on div "Invoice" at bounding box center [160, 18] width 45 height 19
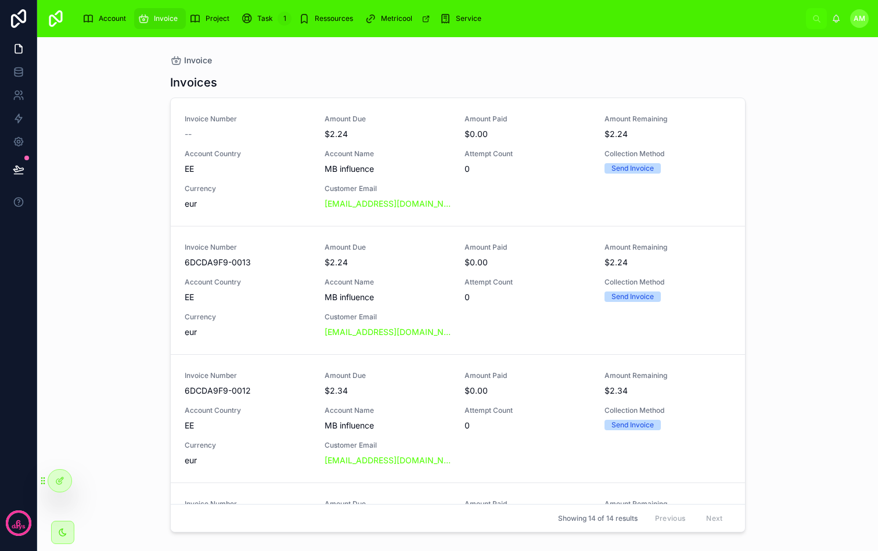
click at [263, 131] on div "--" at bounding box center [248, 134] width 126 height 12
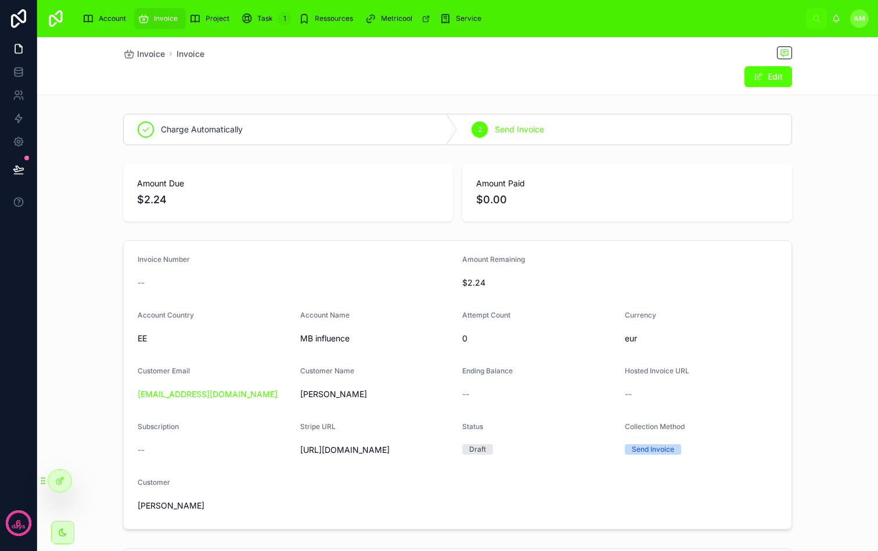
click at [105, 17] on span "Account" at bounding box center [112, 18] width 27 height 9
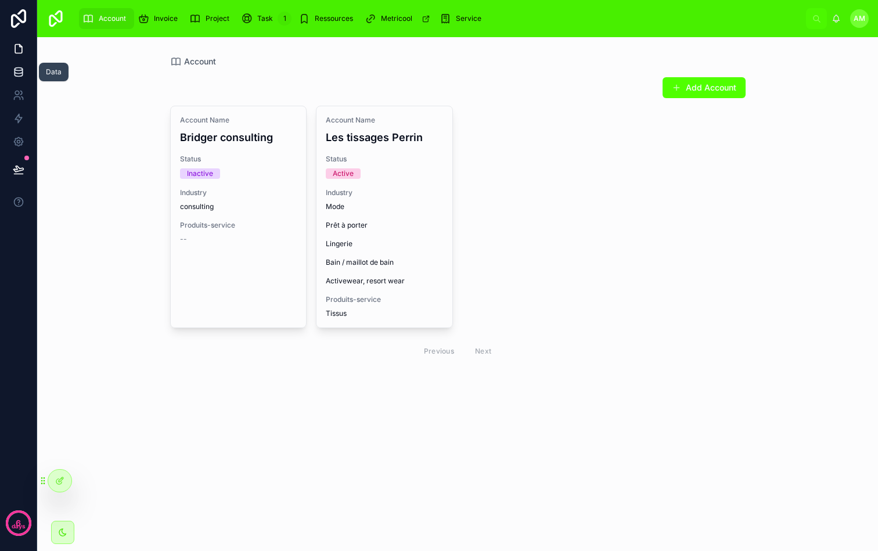
click at [28, 69] on link at bounding box center [18, 71] width 37 height 23
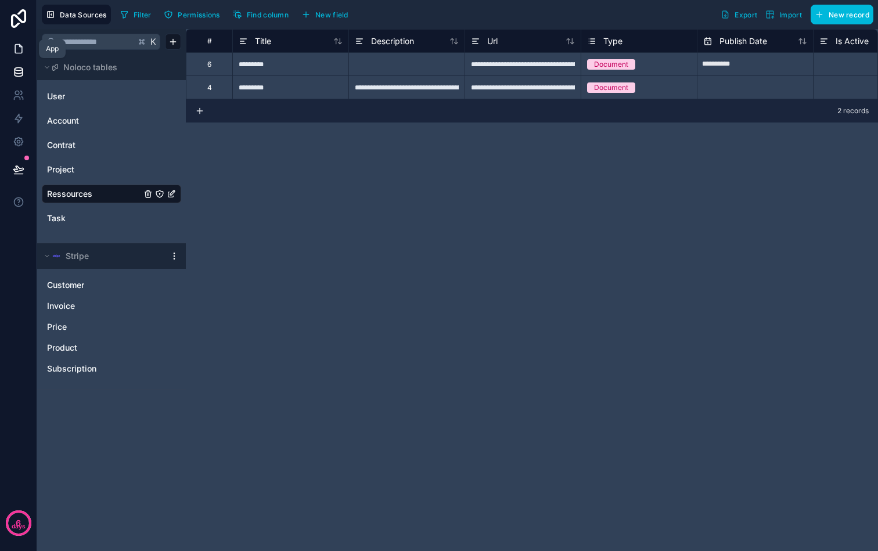
click at [7, 48] on link at bounding box center [18, 48] width 37 height 23
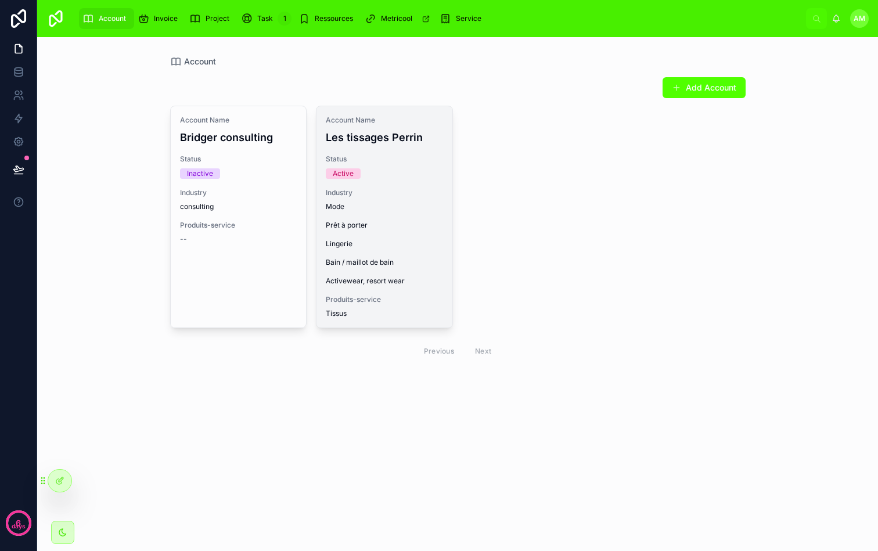
click at [432, 155] on span "Status" at bounding box center [384, 159] width 117 height 9
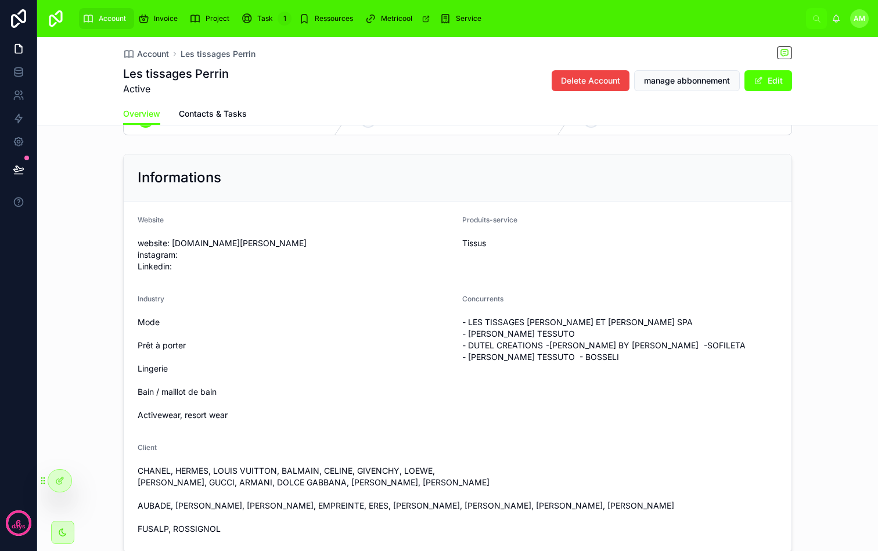
scroll to position [5, 0]
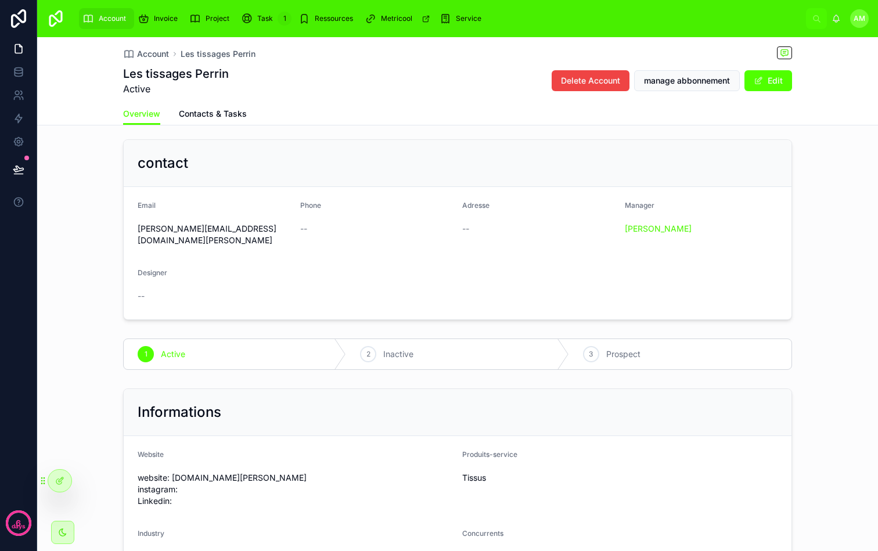
click at [235, 112] on span "Contacts & Tasks" at bounding box center [213, 114] width 68 height 12
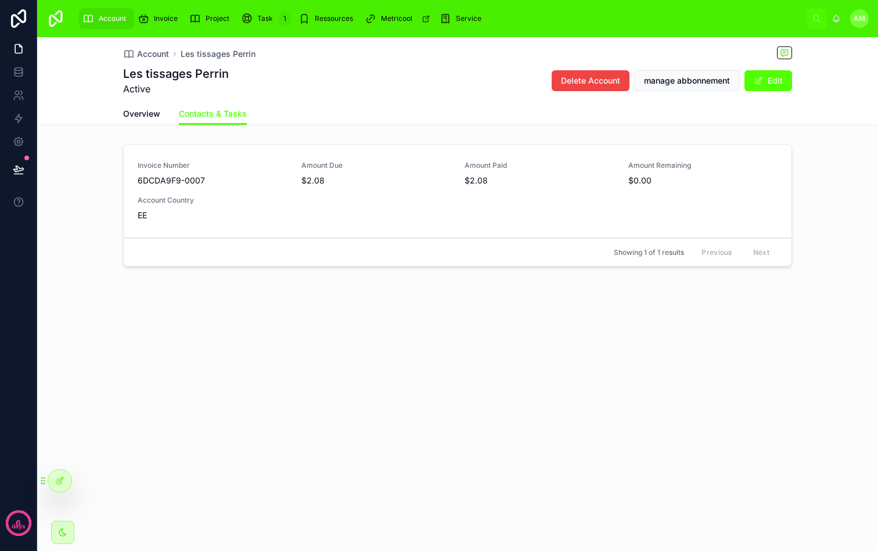
drag, startPoint x: 401, startPoint y: 287, endPoint x: 401, endPoint y: 295, distance: 7.6
click at [401, 287] on div "Account Les tissages [PERSON_NAME] tissages [PERSON_NAME] Active Delete Account…" at bounding box center [457, 193] width 841 height 313
click at [412, 211] on div "Invoice Number 6DCDA9F9-0007 Amount Due $2.08 Amount Paid $2.08 Amount Remainin…" at bounding box center [458, 191] width 640 height 60
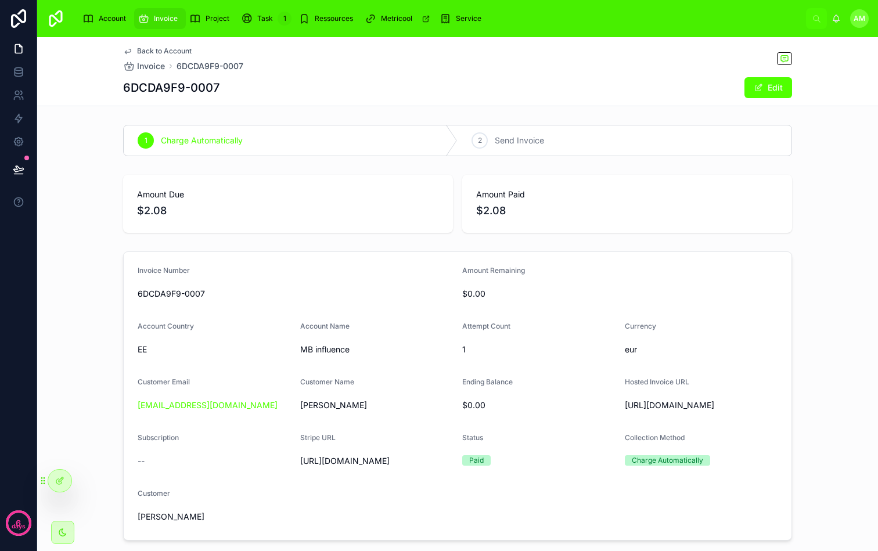
click at [455, 181] on div "Amount Due $2.08 Amount Paid $2.08" at bounding box center [457, 204] width 669 height 58
click at [476, 149] on div "2 Send Invoice" at bounding box center [625, 140] width 334 height 30
click at [139, 146] on div "1" at bounding box center [146, 140] width 16 height 16
click at [457, 188] on div "Amount Due $2.08 Amount Paid $2.08" at bounding box center [457, 204] width 669 height 58
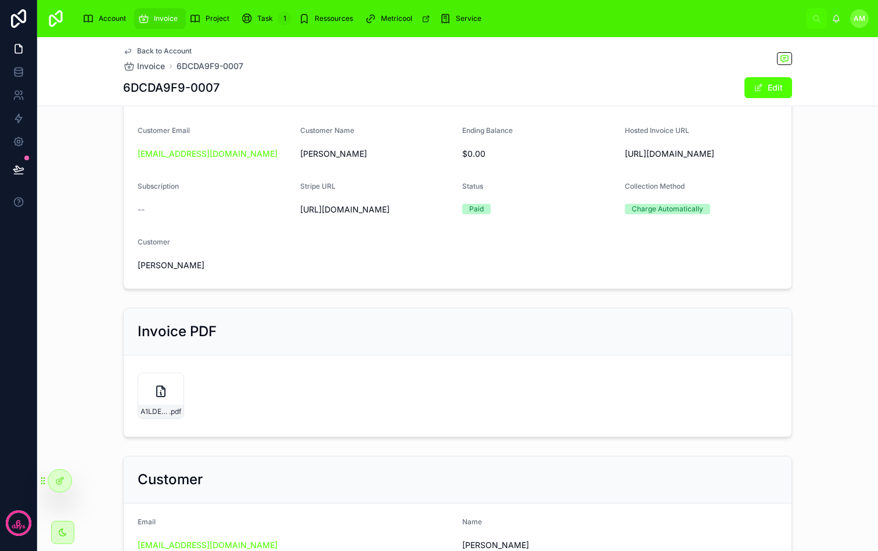
scroll to position [454, 0]
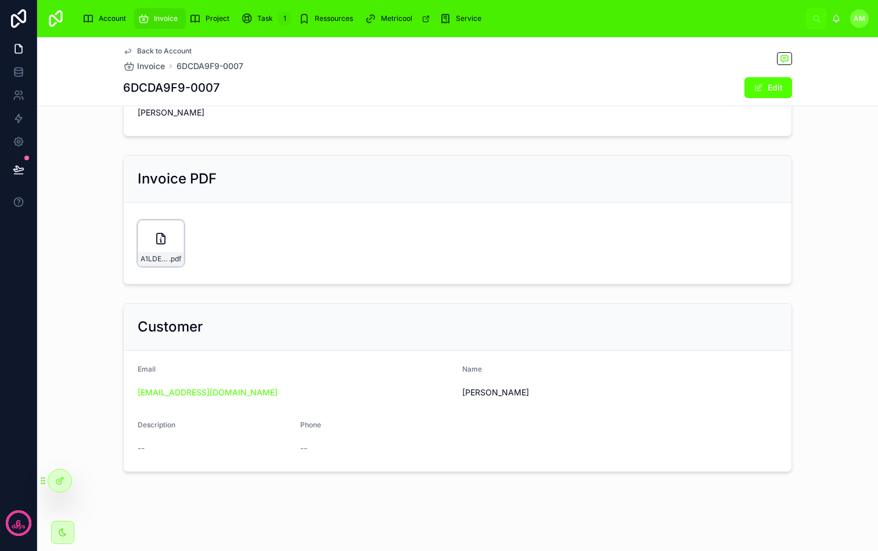
click at [160, 257] on div "A1LDE0OTk0MzE2Nw0200vNgRra9E_pdf .pdf" at bounding box center [161, 243] width 46 height 46
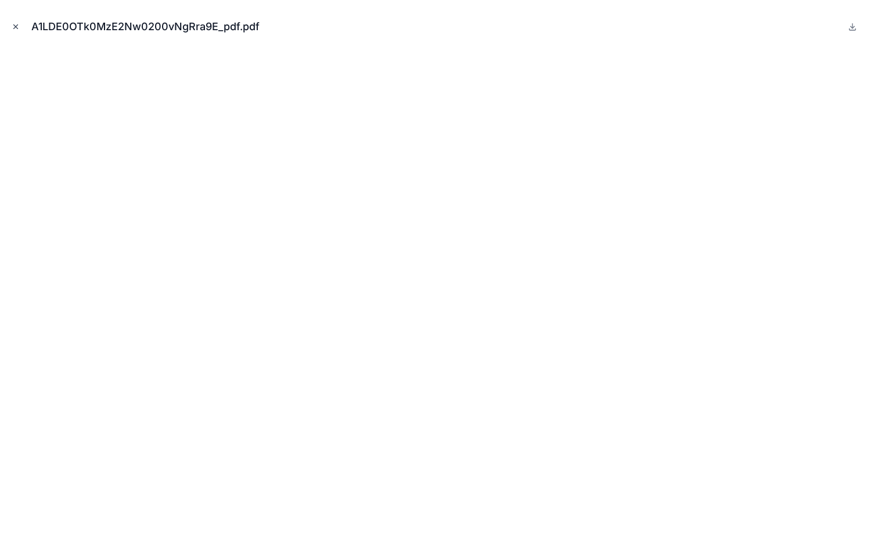
click at [19, 27] on icon "Close modal" at bounding box center [16, 27] width 8 height 8
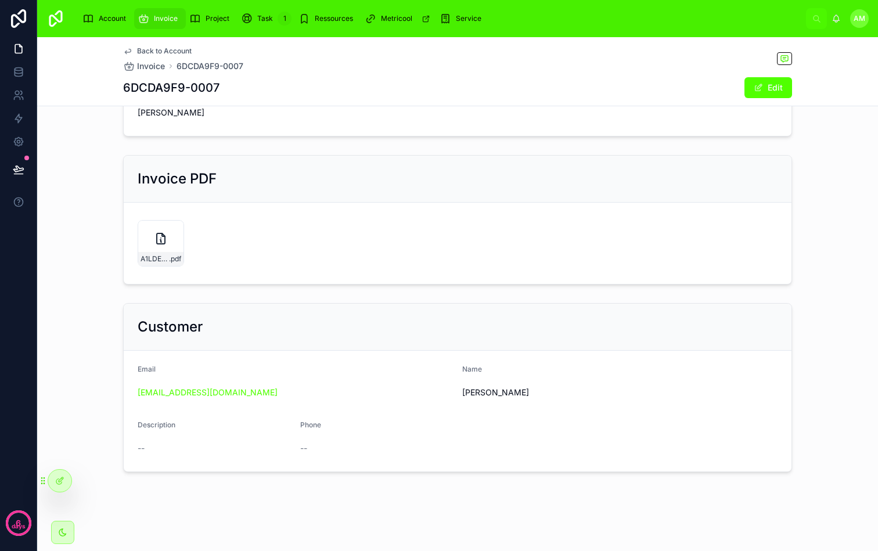
click at [430, 180] on div "Invoice PDF" at bounding box center [458, 179] width 640 height 19
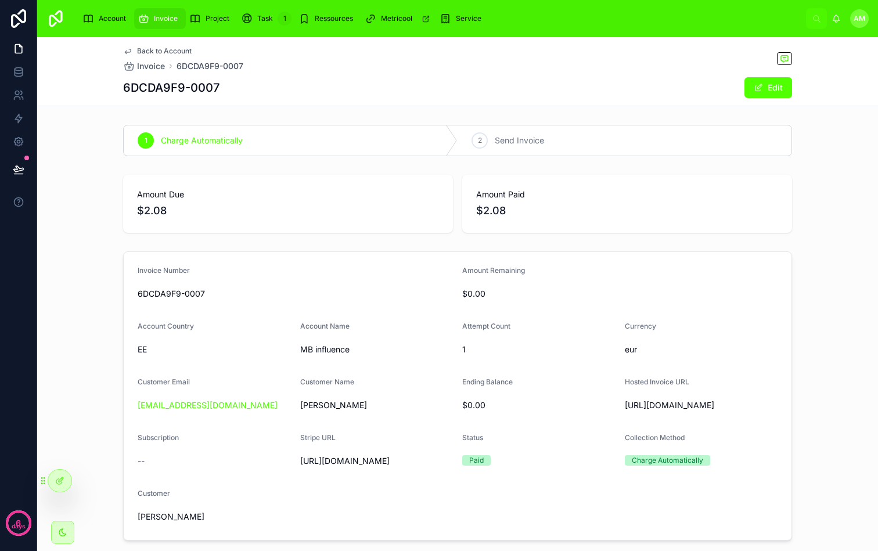
click at [102, 22] on span "Account" at bounding box center [112, 18] width 27 height 9
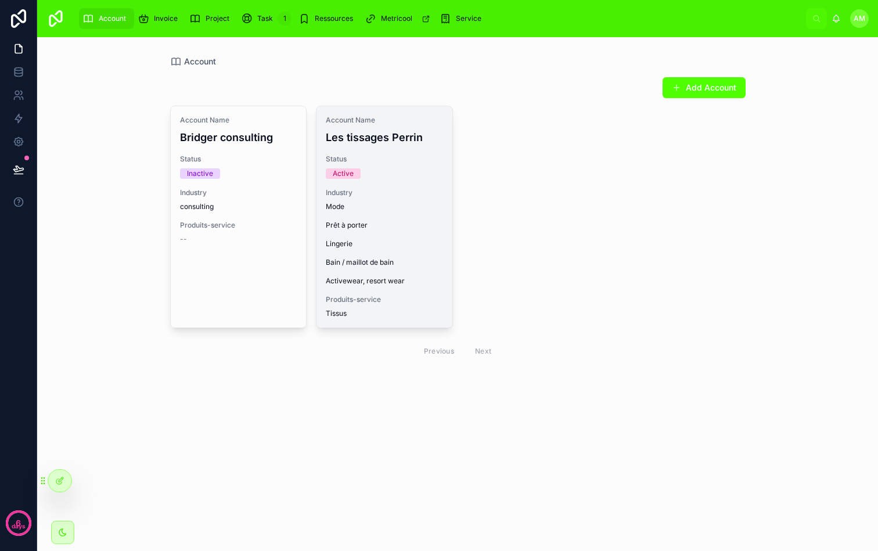
click at [421, 234] on span "Mode Prêt à porter Lingerie Bain / maillot de bain Activewear, resort wear" at bounding box center [384, 244] width 117 height 84
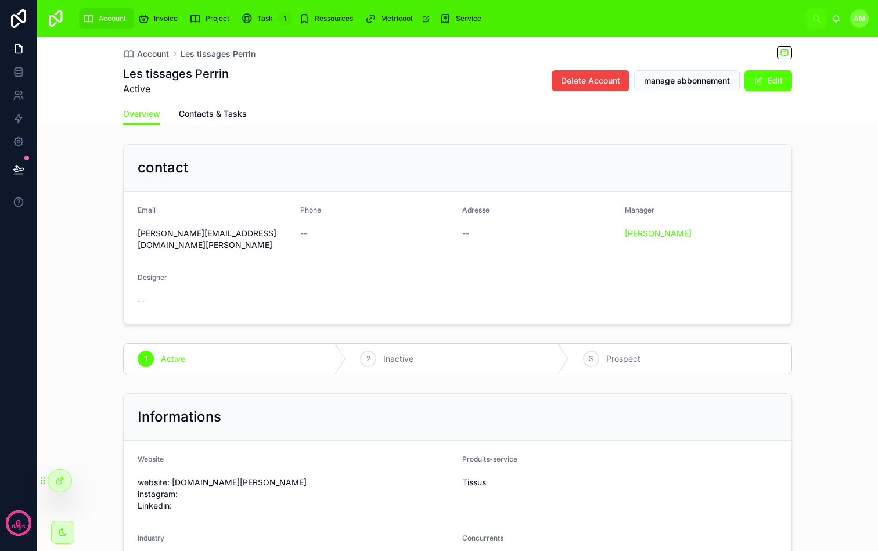
click at [236, 112] on span "Contacts & Tasks" at bounding box center [213, 114] width 68 height 12
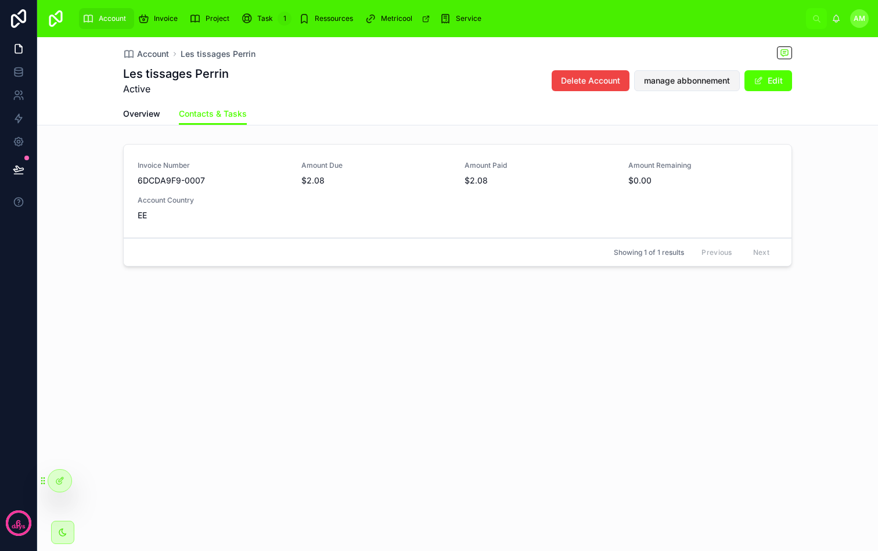
click at [702, 82] on span "manage abbonnement" at bounding box center [687, 81] width 86 height 12
click at [676, 43] on div "Account Les tissages [PERSON_NAME] tissages [PERSON_NAME] Active Delete Account…" at bounding box center [457, 70] width 669 height 66
click at [451, 86] on div "Les tissages [PERSON_NAME] Active Delete Account manage abbonnement Edit" at bounding box center [457, 81] width 669 height 30
click at [25, 68] on link at bounding box center [18, 71] width 37 height 23
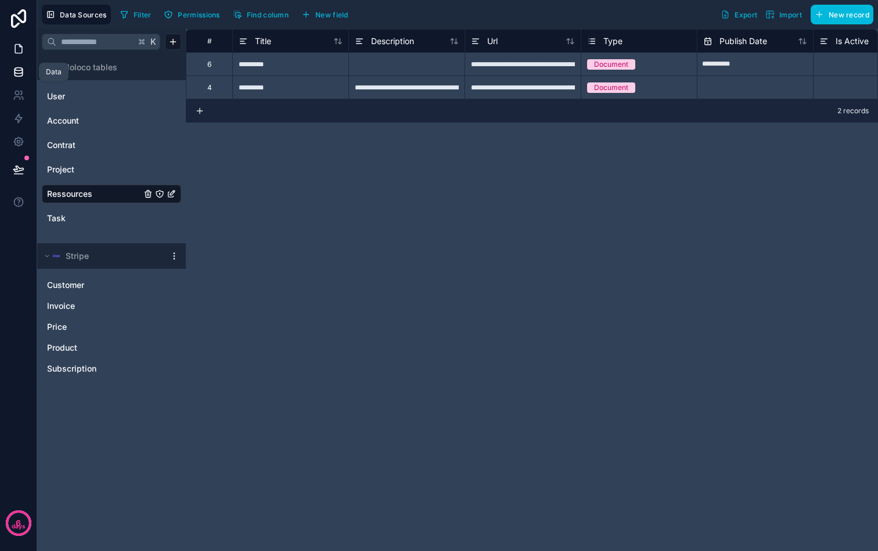
click at [19, 56] on link at bounding box center [18, 48] width 37 height 23
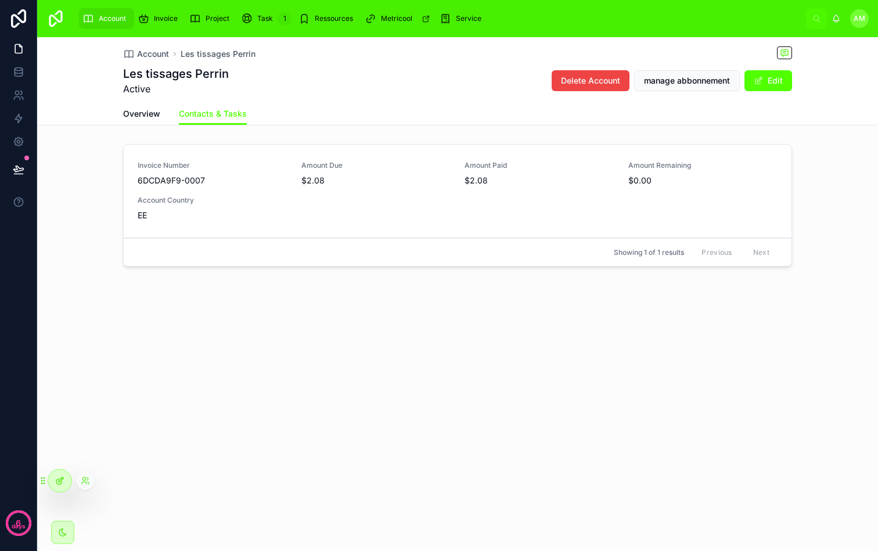
click at [62, 481] on icon at bounding box center [59, 480] width 9 height 9
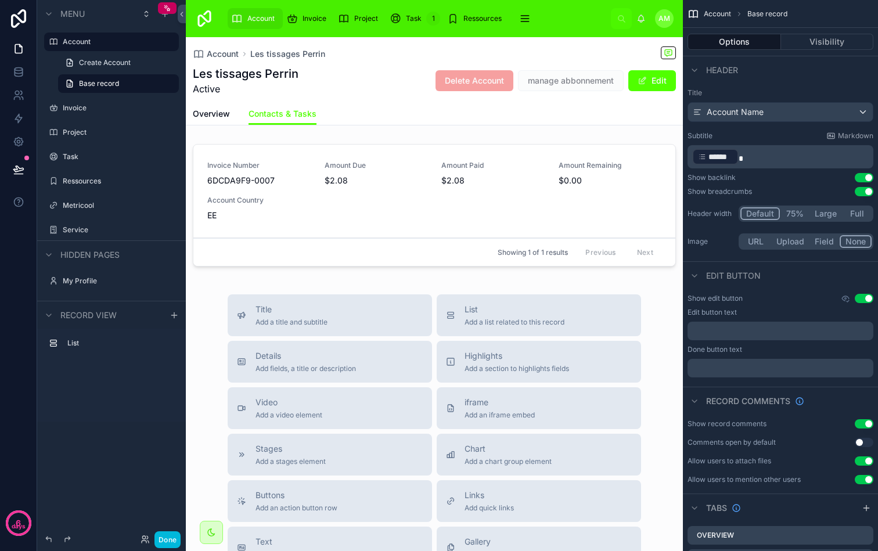
scroll to position [128, 0]
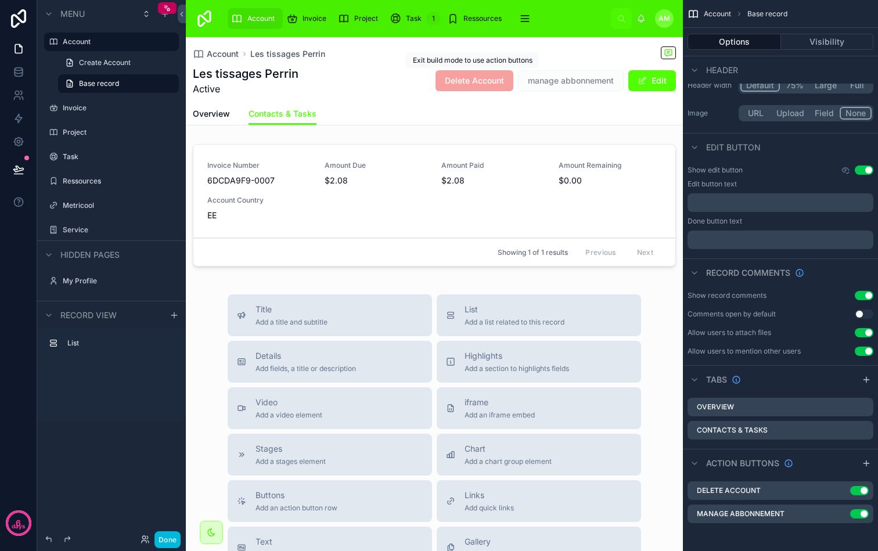
click at [519, 64] on div "Exit build mode to use action buttons Exit build mode to use action buttons" at bounding box center [473, 60] width 134 height 16
click at [90, 41] on label "Account" at bounding box center [109, 41] width 93 height 9
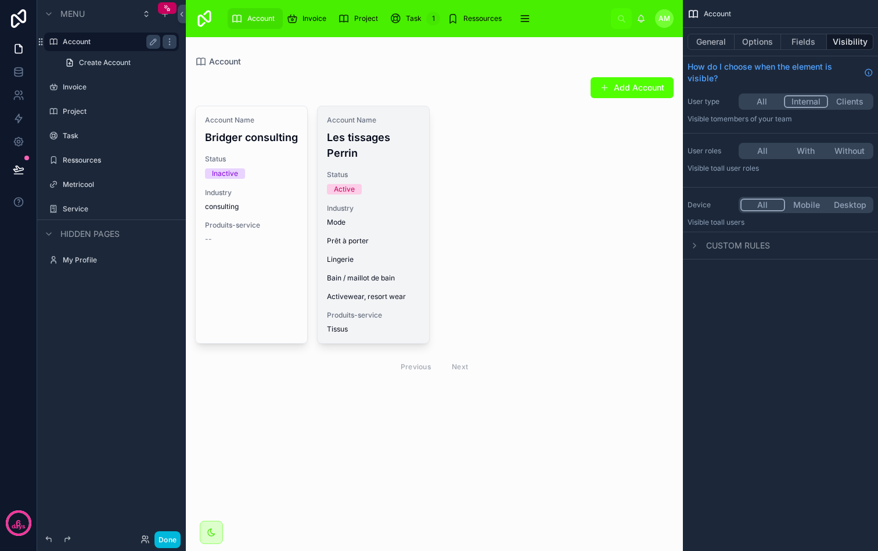
click at [360, 162] on div "Account Name Les tissages Perrin Status Active Industry Mode Prêt à porter Ling…" at bounding box center [374, 224] width 112 height 237
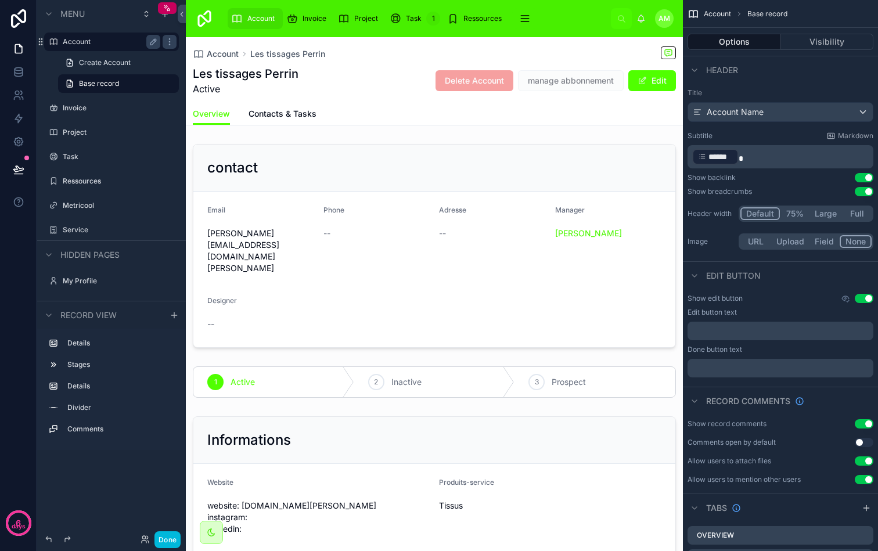
click at [542, 103] on div "Overview Contacts & Tasks" at bounding box center [434, 114] width 483 height 22
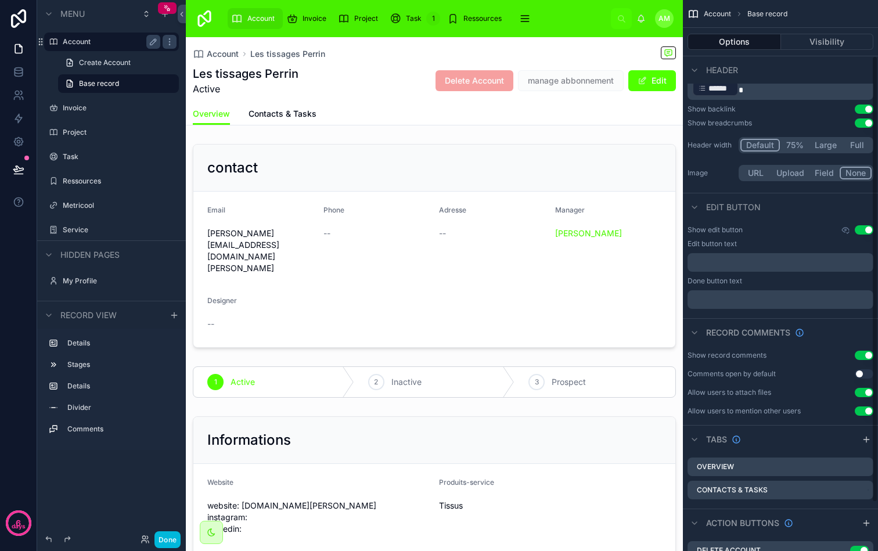
scroll to position [128, 0]
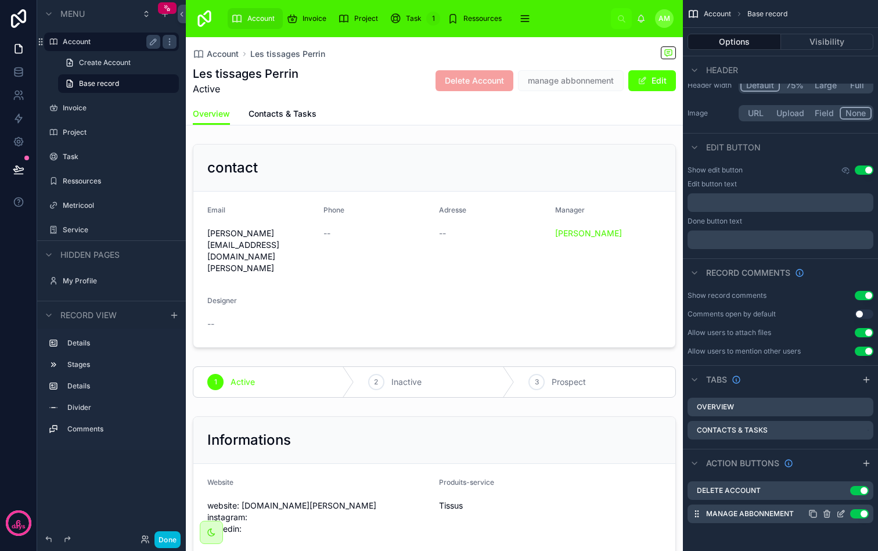
click at [841, 513] on icon "scrollable content" at bounding box center [842, 513] width 5 height 5
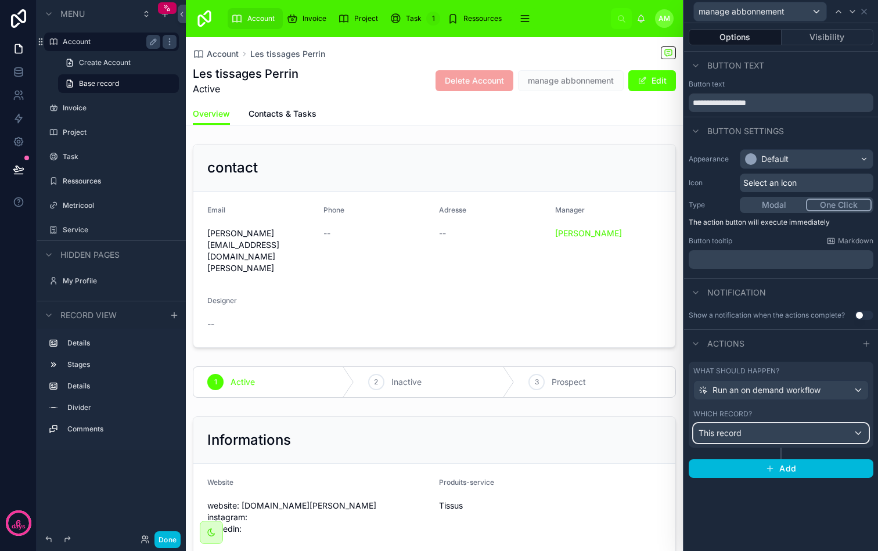
click at [774, 433] on div "This record" at bounding box center [781, 433] width 174 height 19
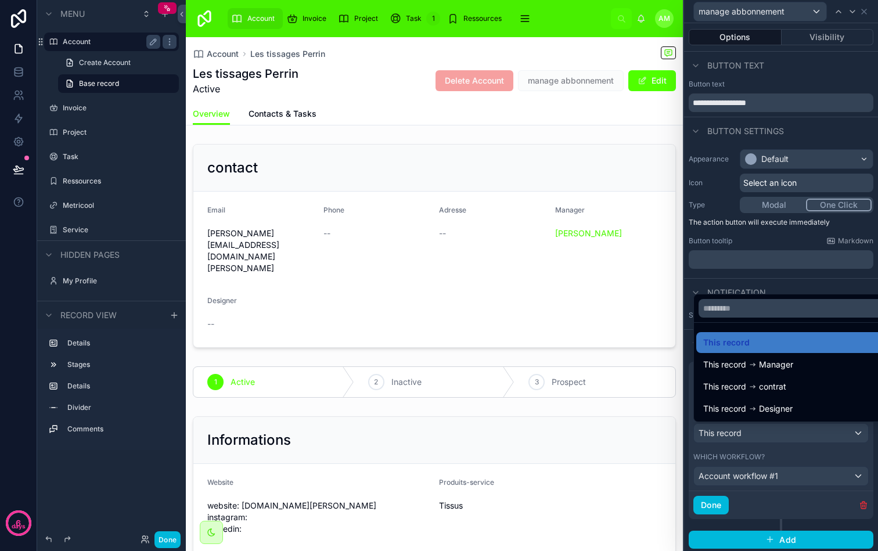
click at [773, 473] on div at bounding box center [781, 275] width 194 height 551
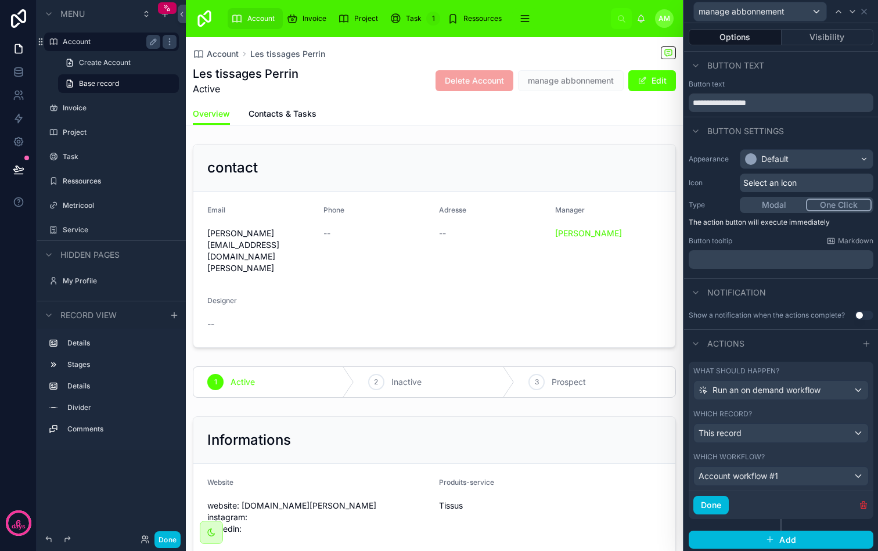
click at [787, 507] on div "Done" at bounding box center [781, 505] width 185 height 28
click at [717, 500] on button "Done" at bounding box center [711, 505] width 35 height 19
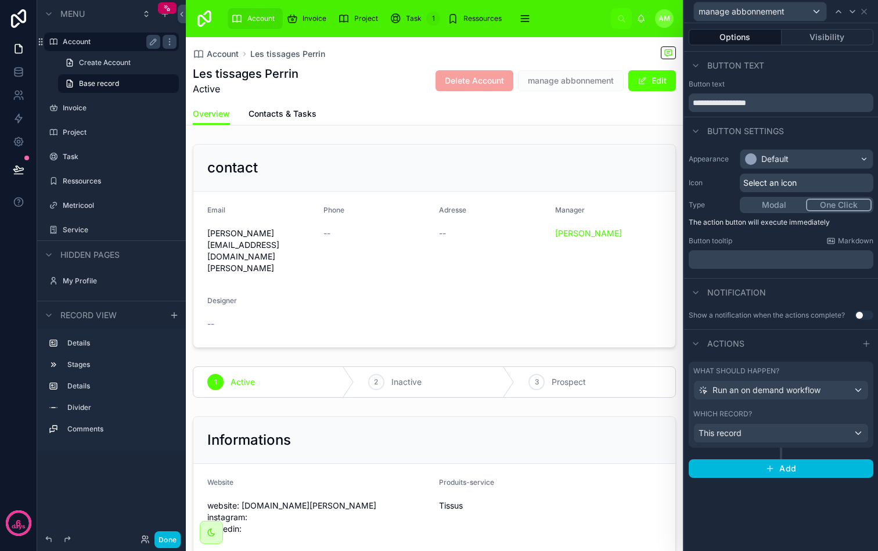
click at [767, 503] on div "**********" at bounding box center [781, 287] width 194 height 528
click at [757, 396] on span "Run an on demand workflow" at bounding box center [767, 391] width 108 height 12
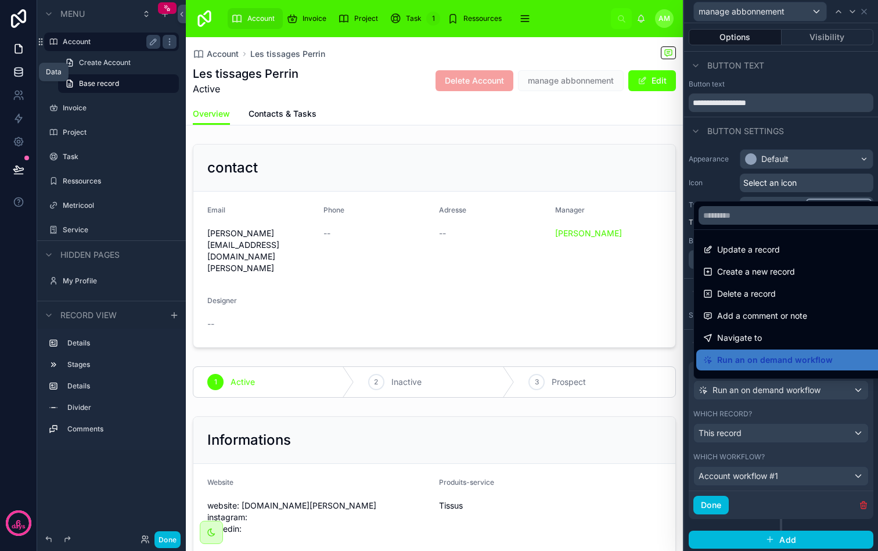
click at [21, 78] on link at bounding box center [18, 71] width 37 height 23
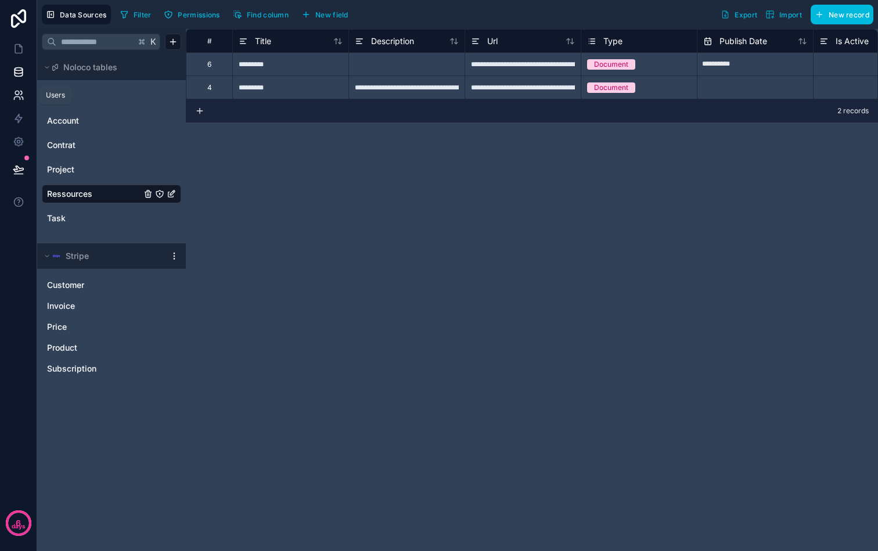
click at [23, 99] on icon at bounding box center [19, 95] width 12 height 12
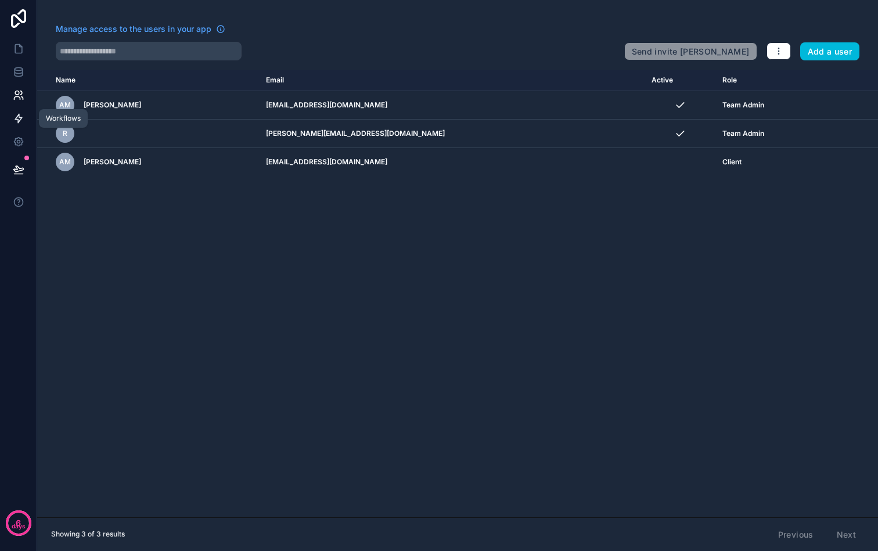
click at [20, 111] on link at bounding box center [18, 118] width 37 height 23
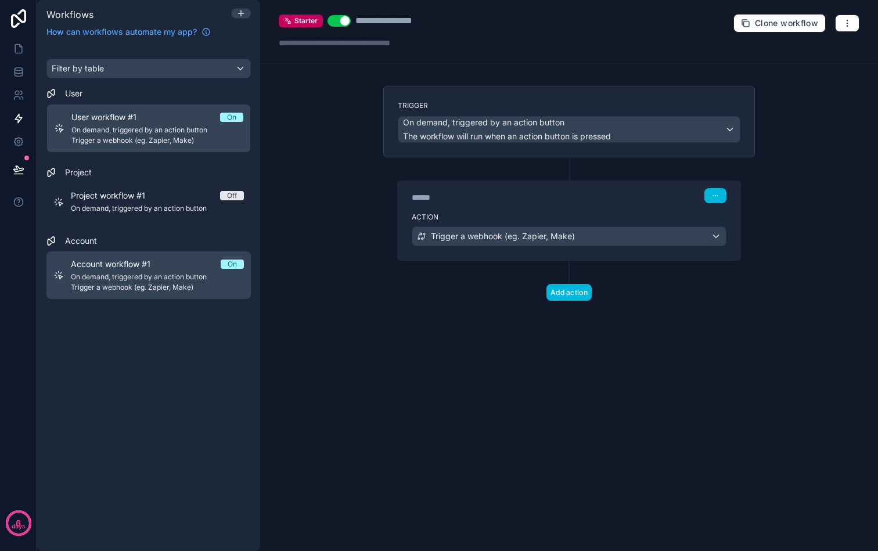
click at [158, 267] on span "Account workflow #1" at bounding box center [118, 265] width 94 height 12
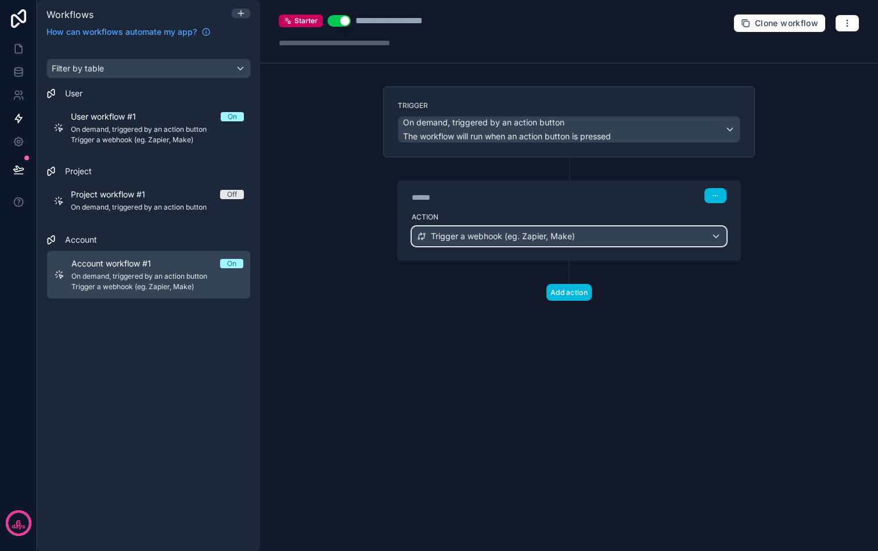
click at [582, 245] on div "Trigger a webhook (eg. Zapier, Make)" at bounding box center [569, 236] width 314 height 19
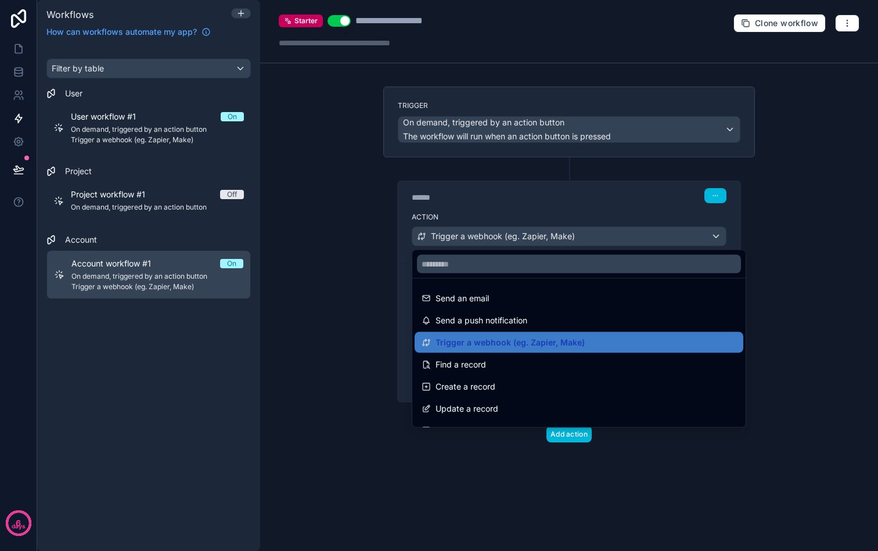
click at [563, 205] on div at bounding box center [439, 275] width 878 height 551
